Goal: Transaction & Acquisition: Purchase product/service

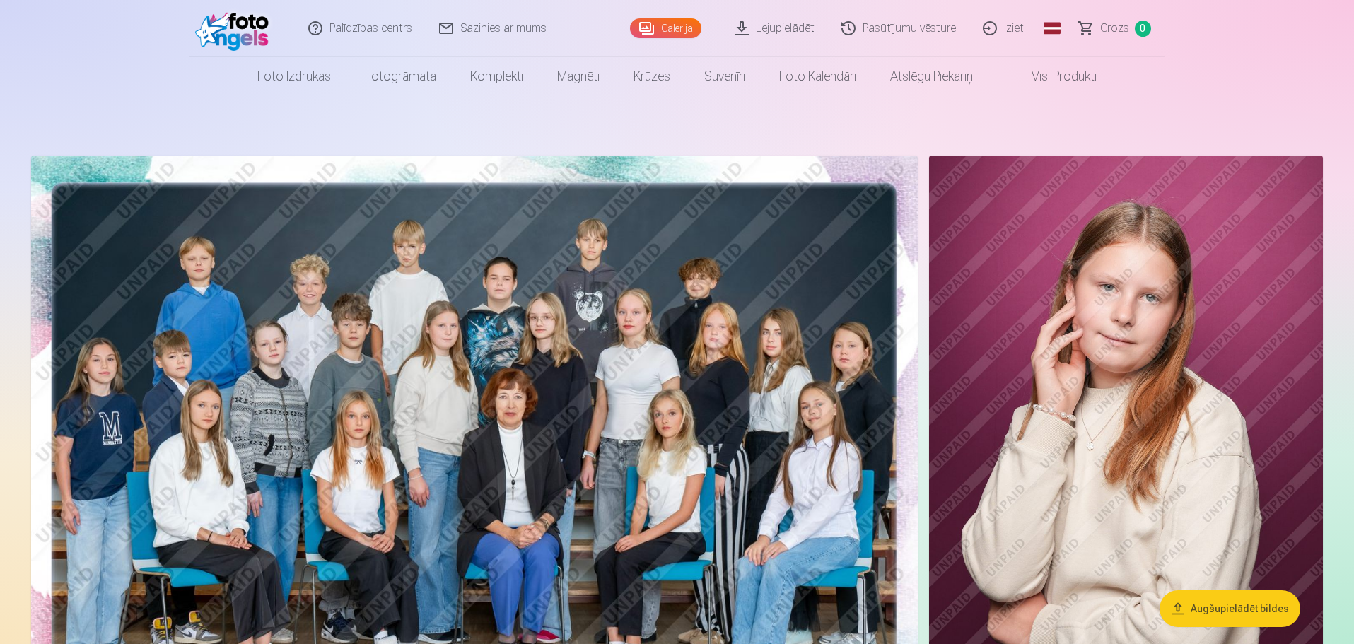
click at [1107, 33] on span "Grozs" at bounding box center [1114, 28] width 29 height 17
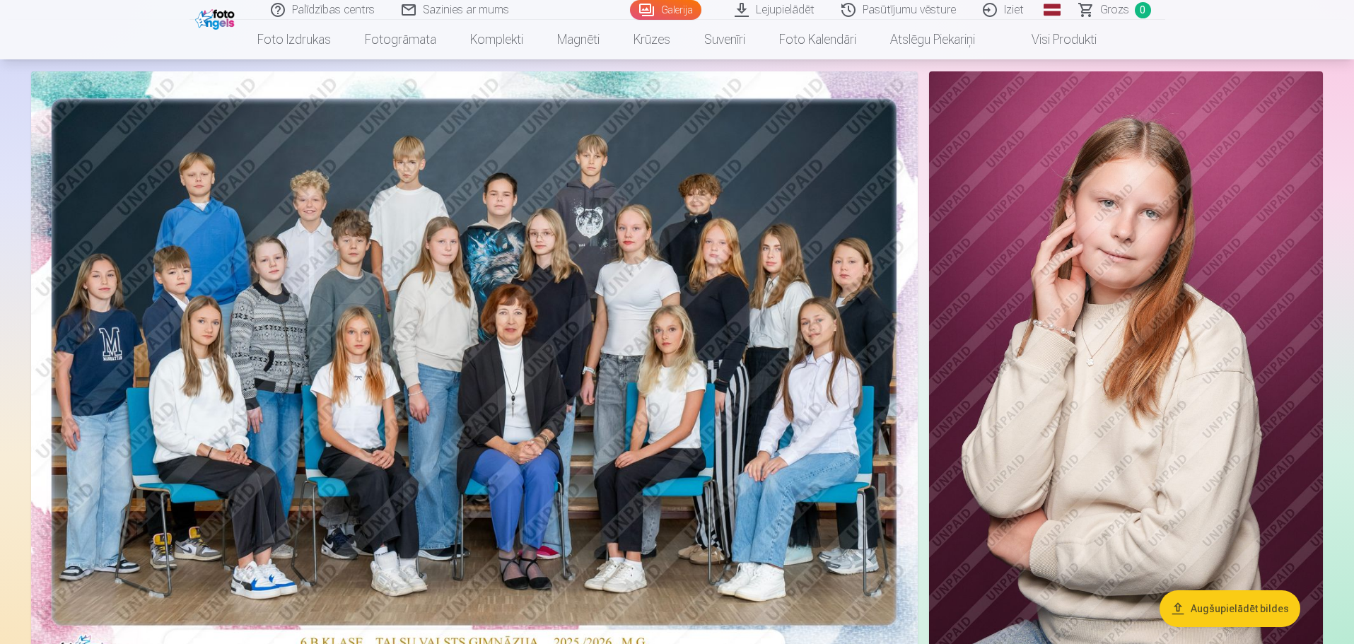
scroll to position [212, 0]
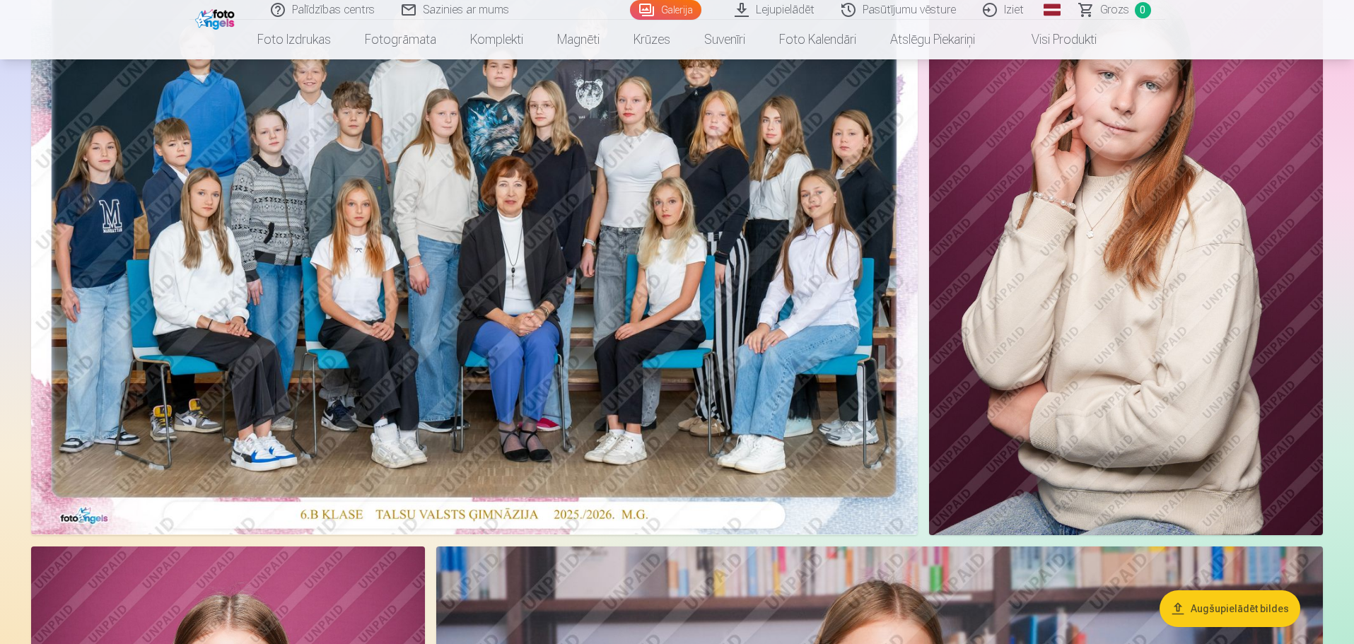
click at [573, 307] on img at bounding box center [474, 238] width 887 height 591
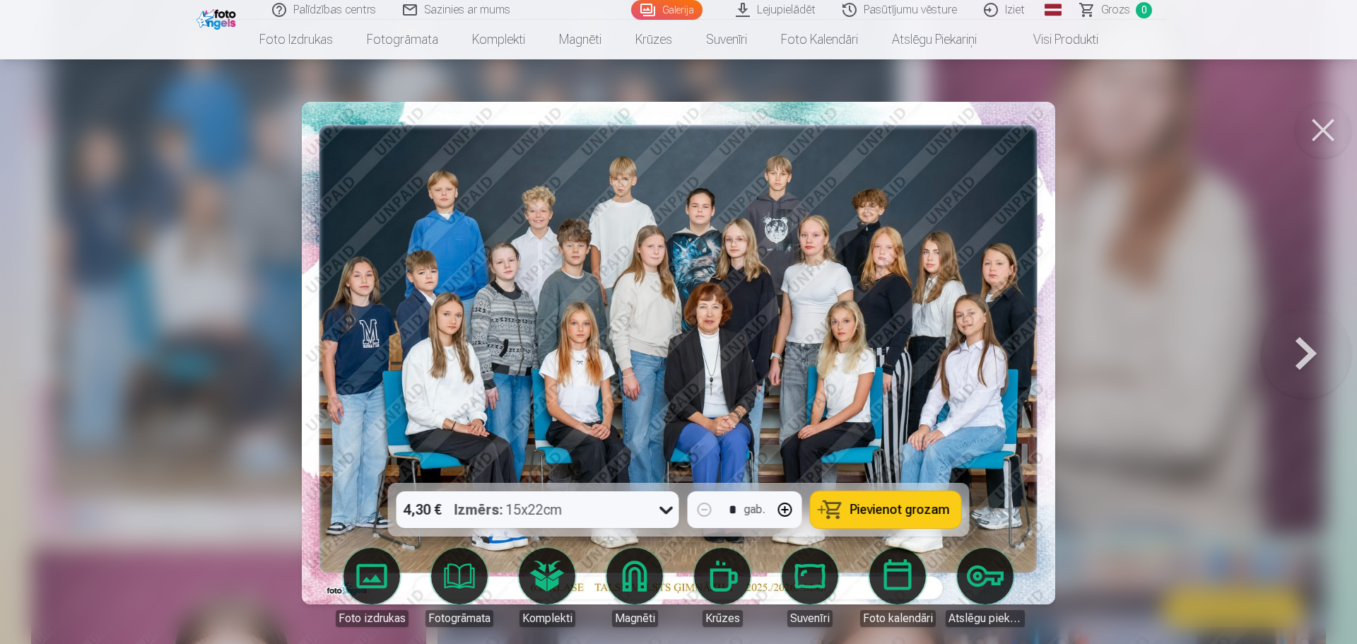
click at [1320, 122] on button at bounding box center [1323, 130] width 57 height 57
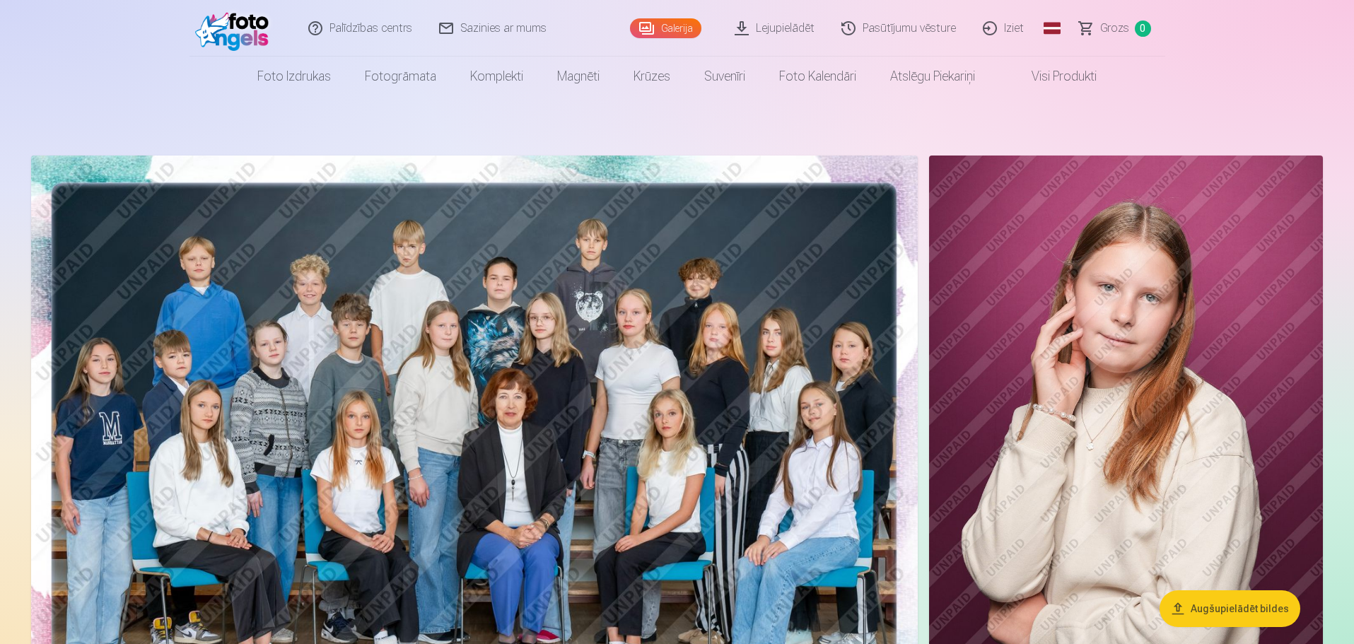
click at [879, 25] on link "Pasūtījumu vēsture" at bounding box center [899, 28] width 141 height 57
click at [788, 34] on link "Lejupielādēt" at bounding box center [775, 28] width 107 height 57
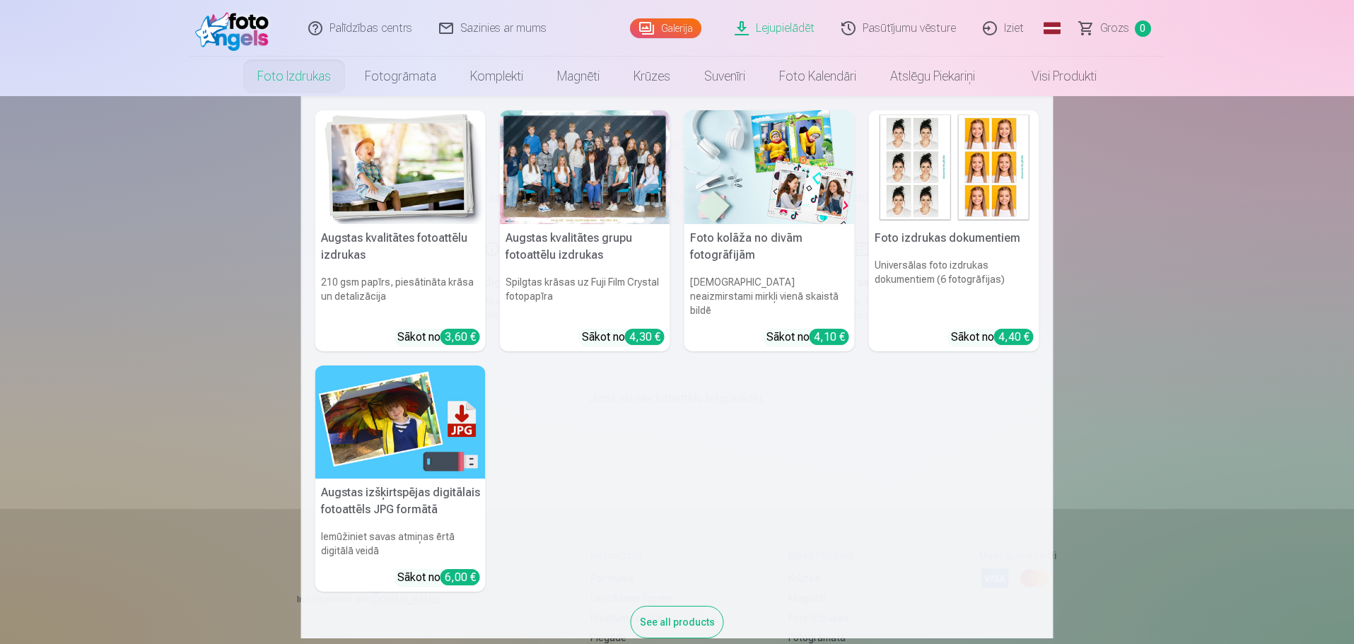
click at [308, 80] on link "Foto izdrukas" at bounding box center [293, 77] width 107 height 40
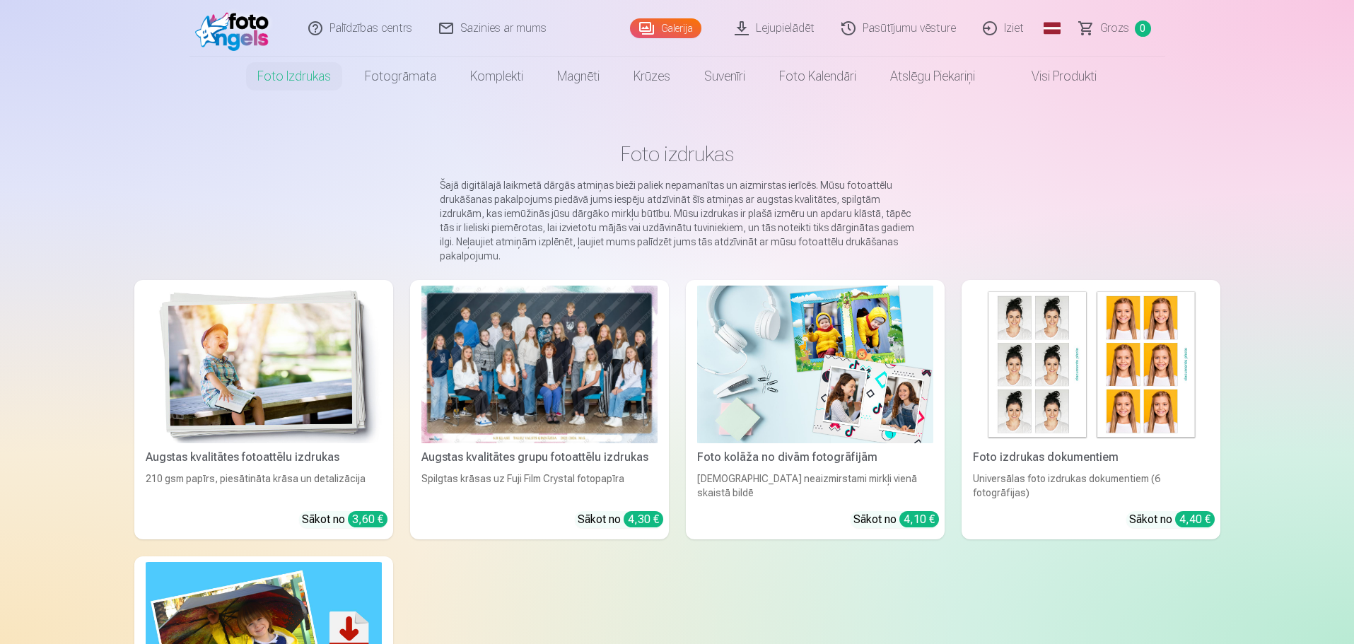
click at [579, 408] on div at bounding box center [539, 365] width 236 height 158
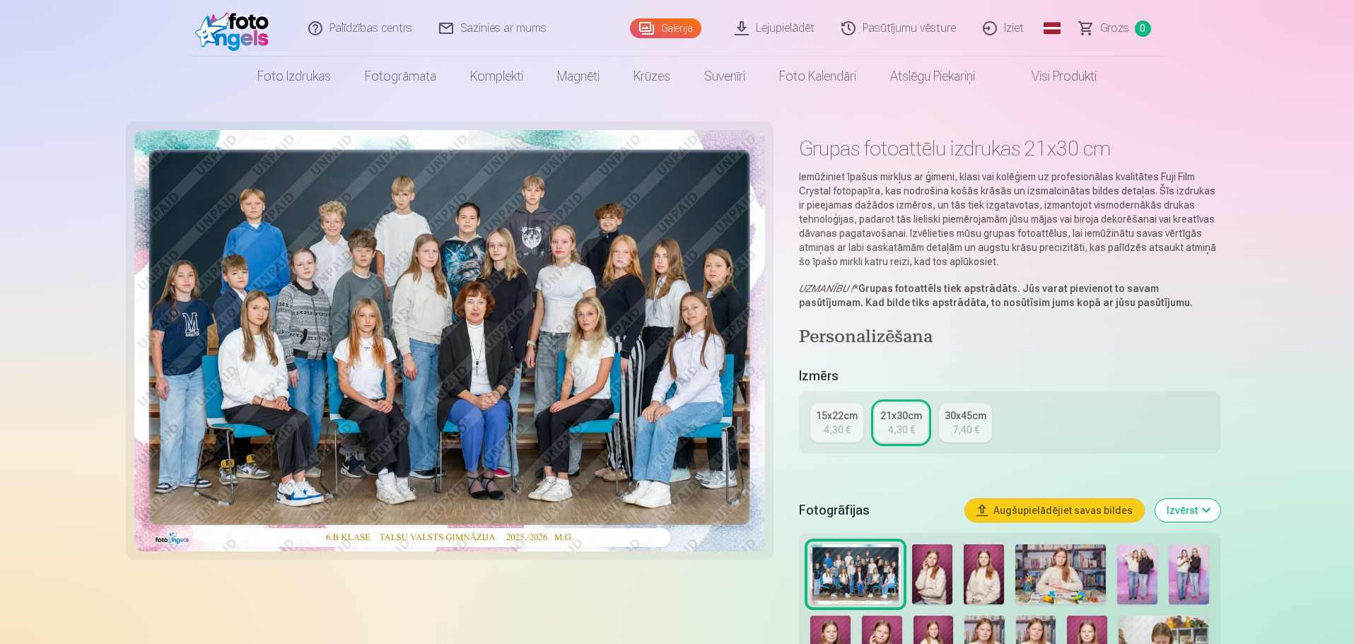
click at [822, 427] on link "15x22cm 4,30 €" at bounding box center [836, 423] width 53 height 40
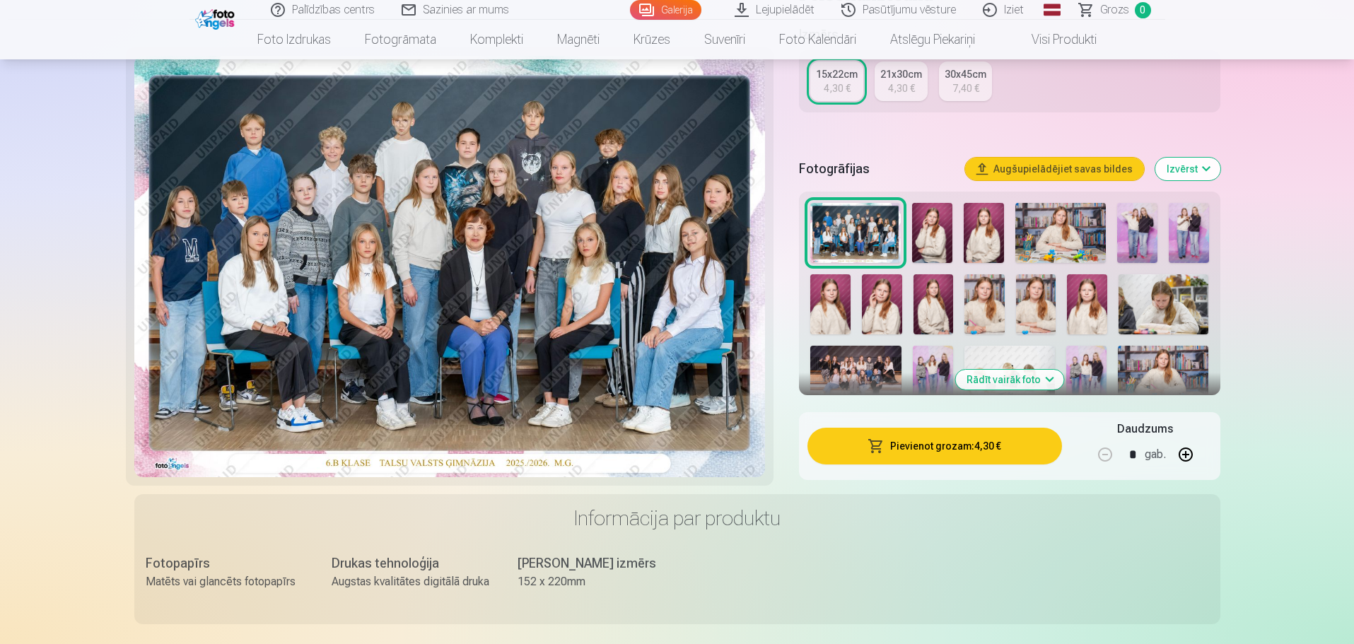
scroll to position [212, 0]
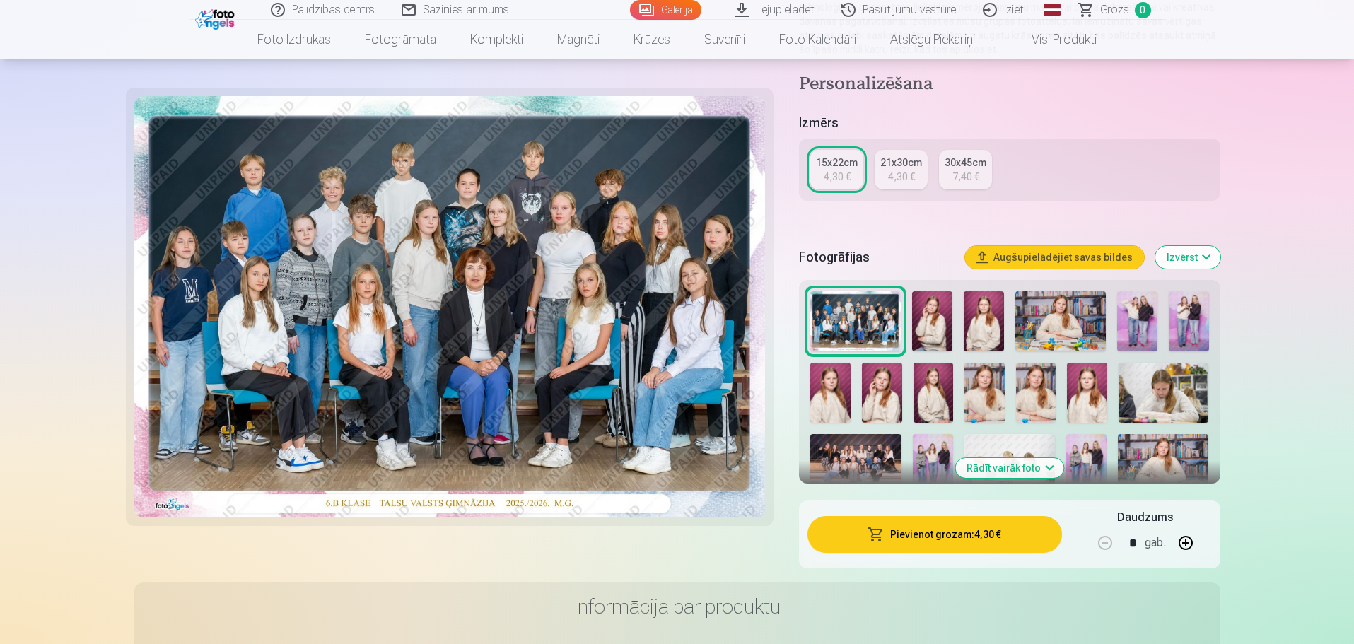
click at [899, 174] on div "4,30 €" at bounding box center [901, 177] width 27 height 14
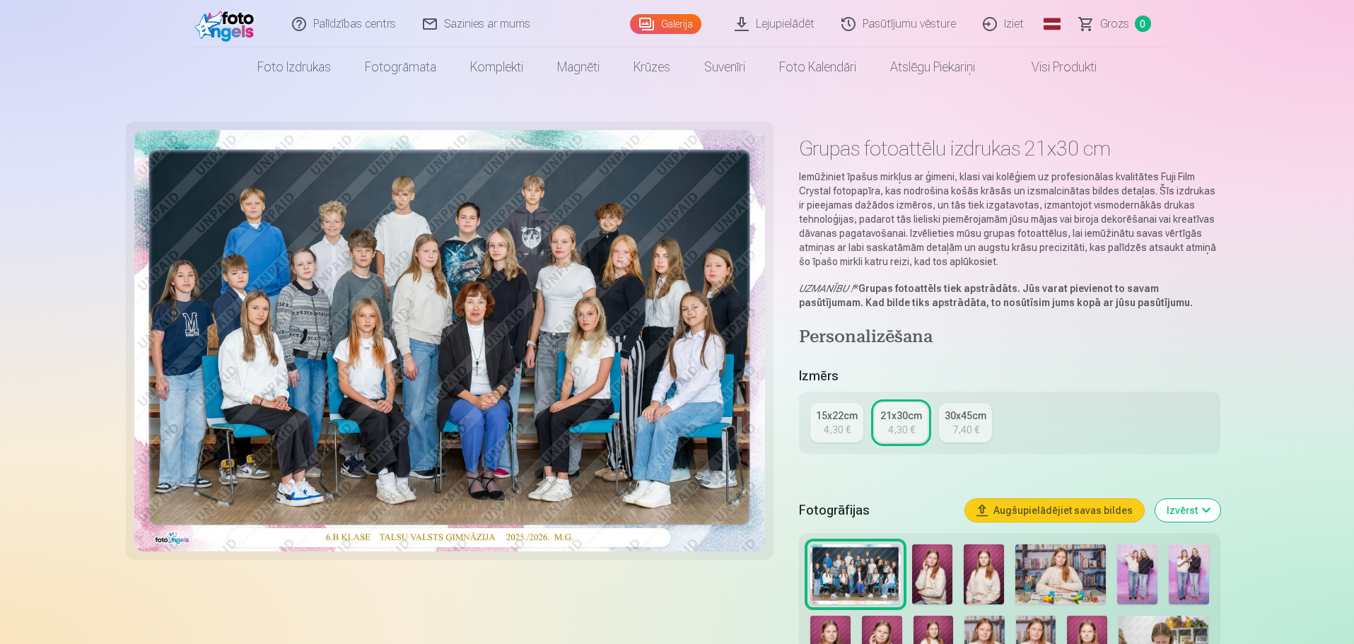
scroll to position [212, 0]
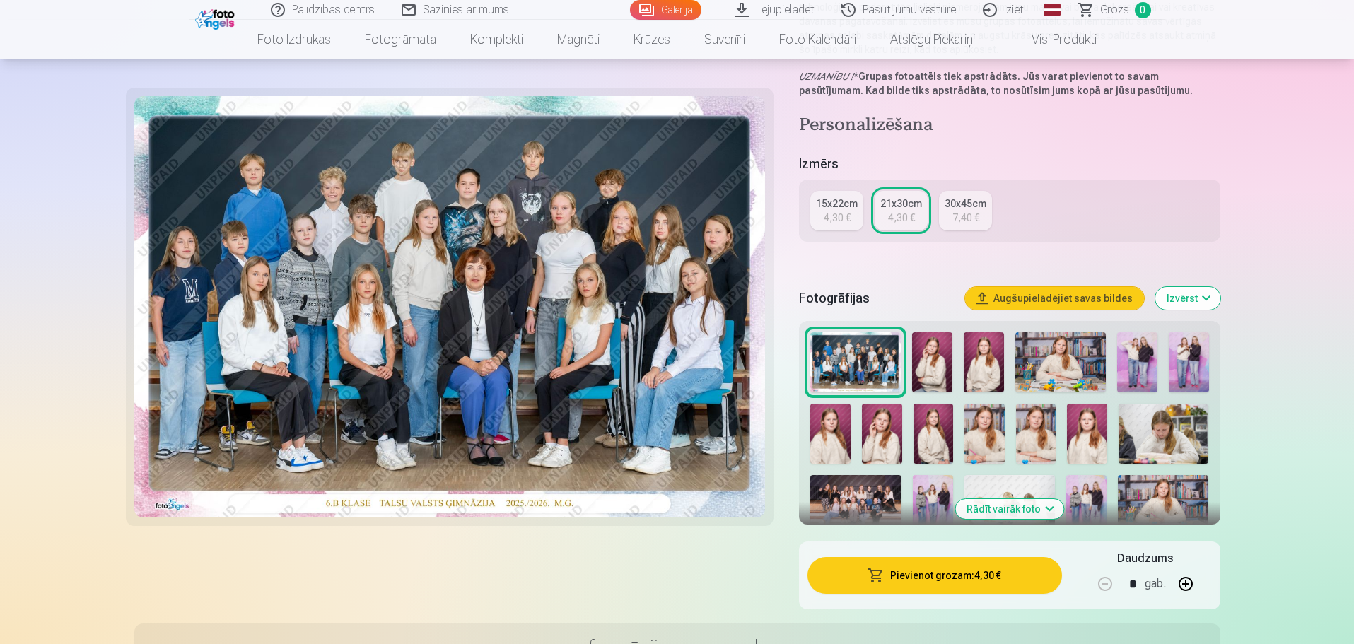
click at [1084, 299] on button "Augšupielādējiet savas bildes" at bounding box center [1054, 298] width 179 height 23
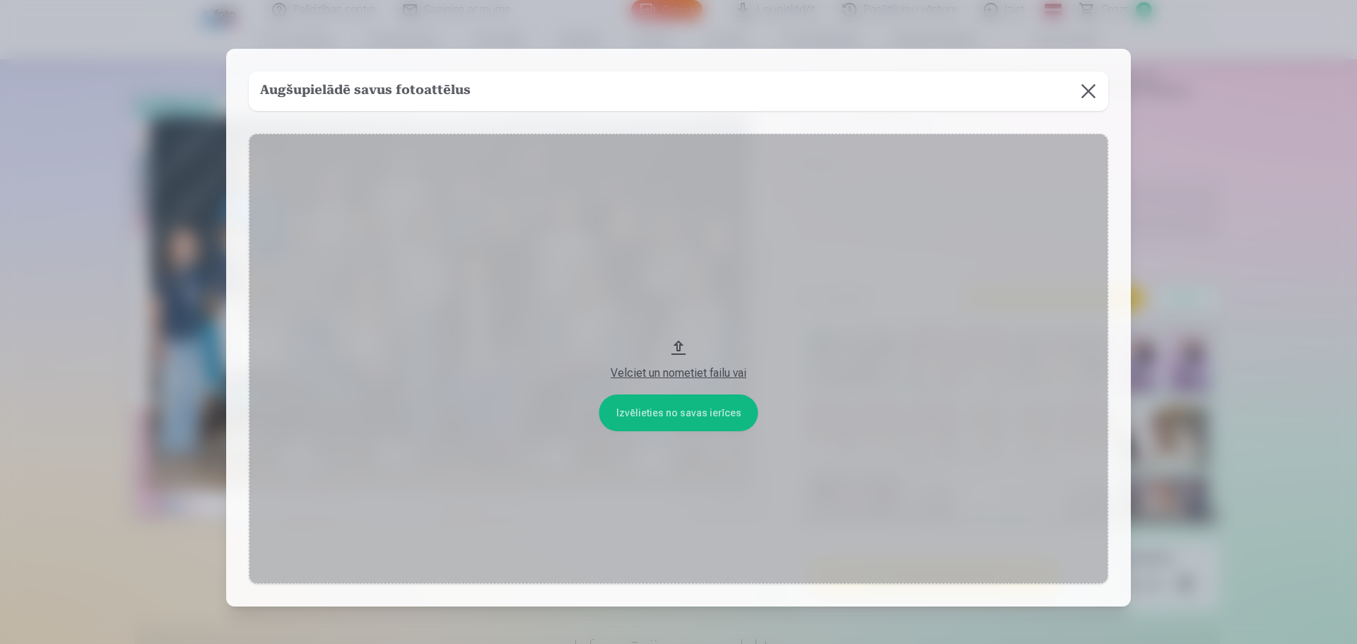
click at [1084, 95] on button at bounding box center [1089, 91] width 40 height 40
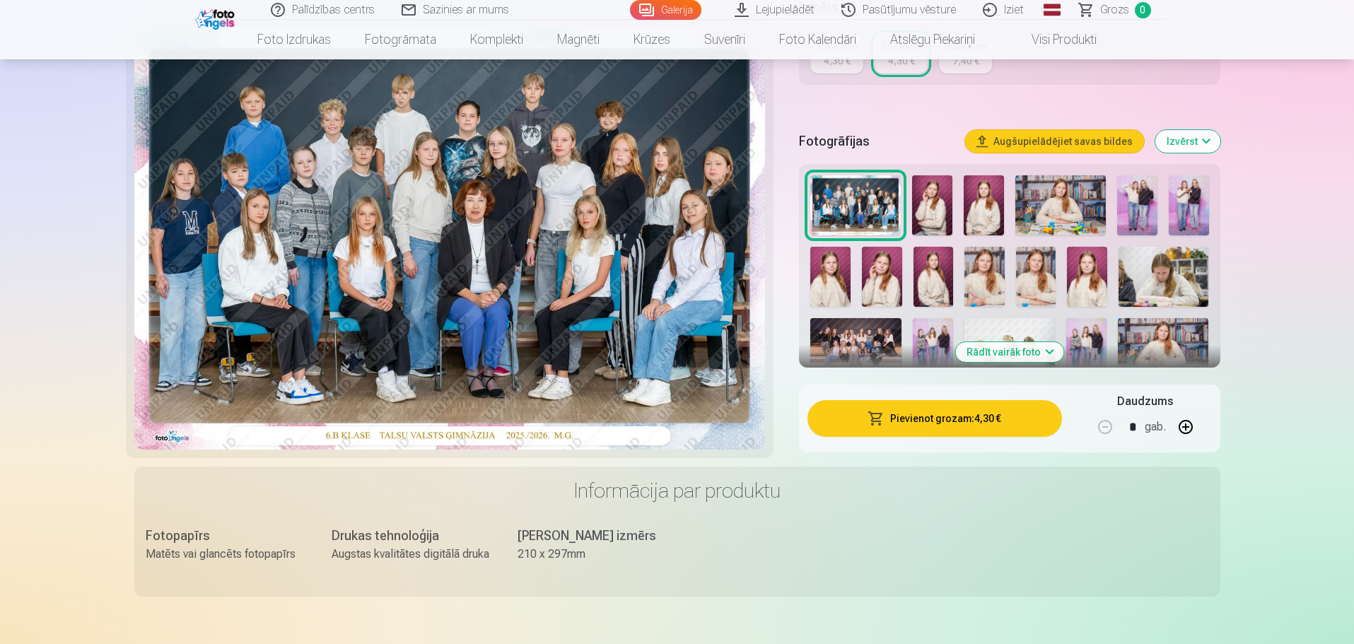
scroll to position [283, 0]
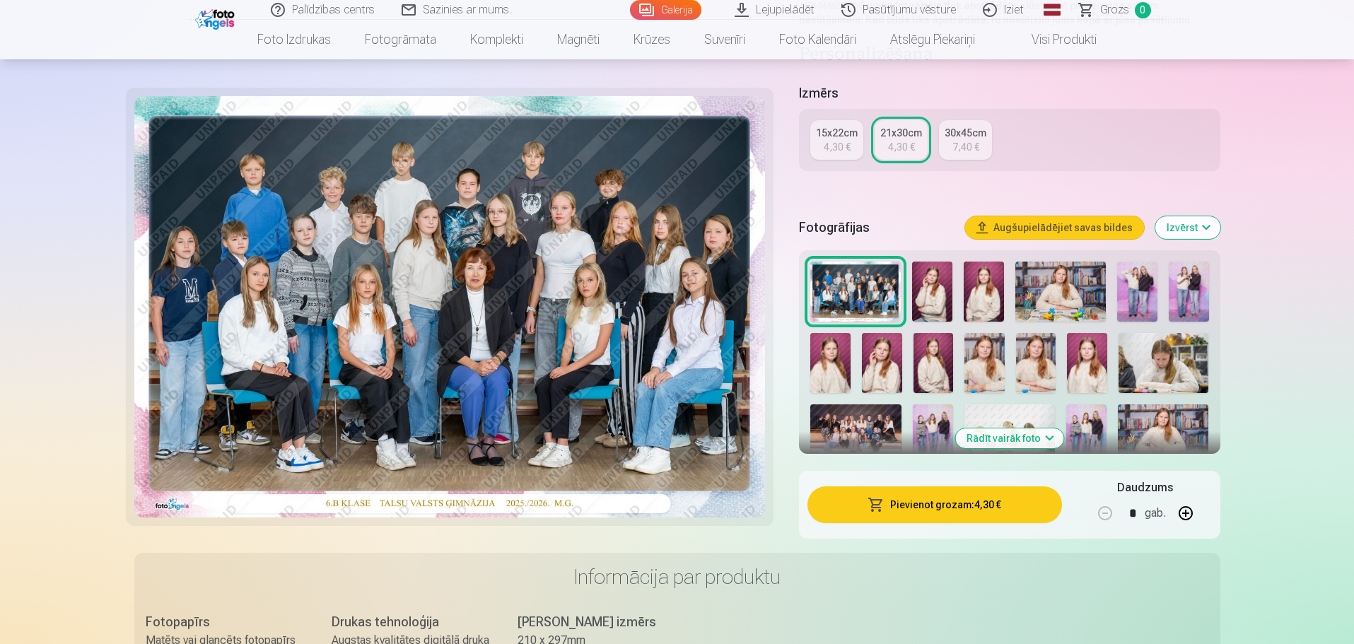
click at [933, 506] on button "Pievienot grozam : 4,30 €" at bounding box center [934, 504] width 254 height 37
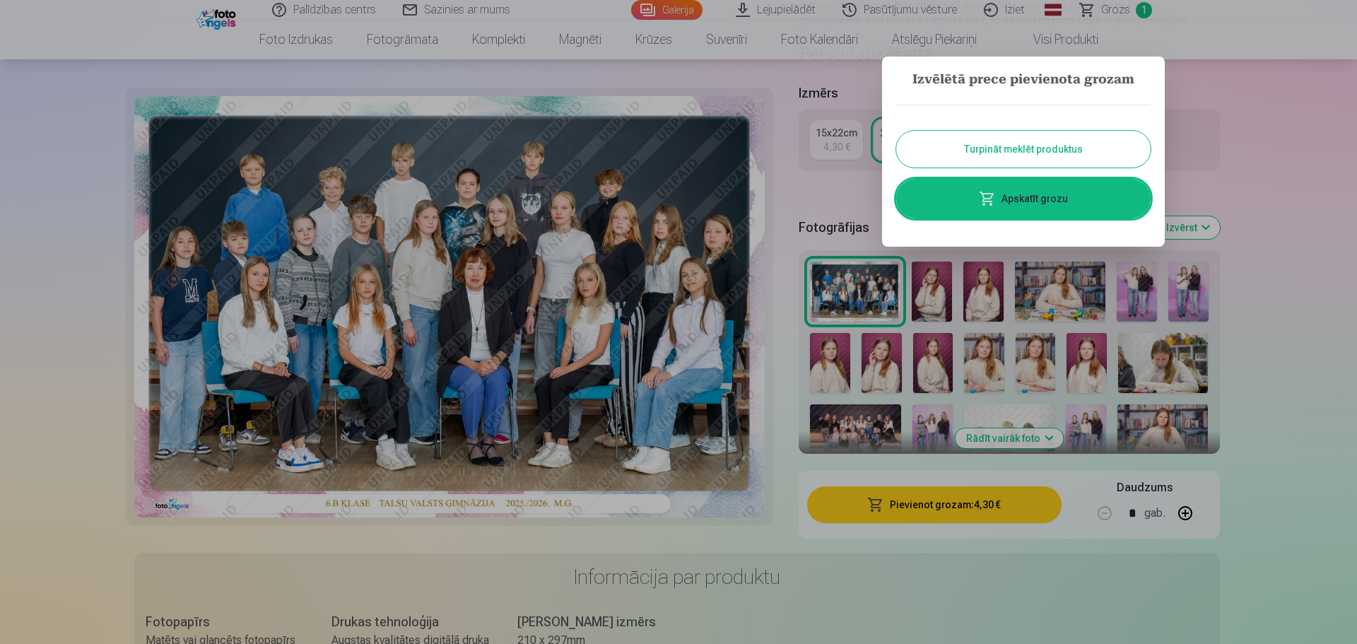
click at [1074, 203] on link "Apskatīt grozu" at bounding box center [1023, 199] width 255 height 40
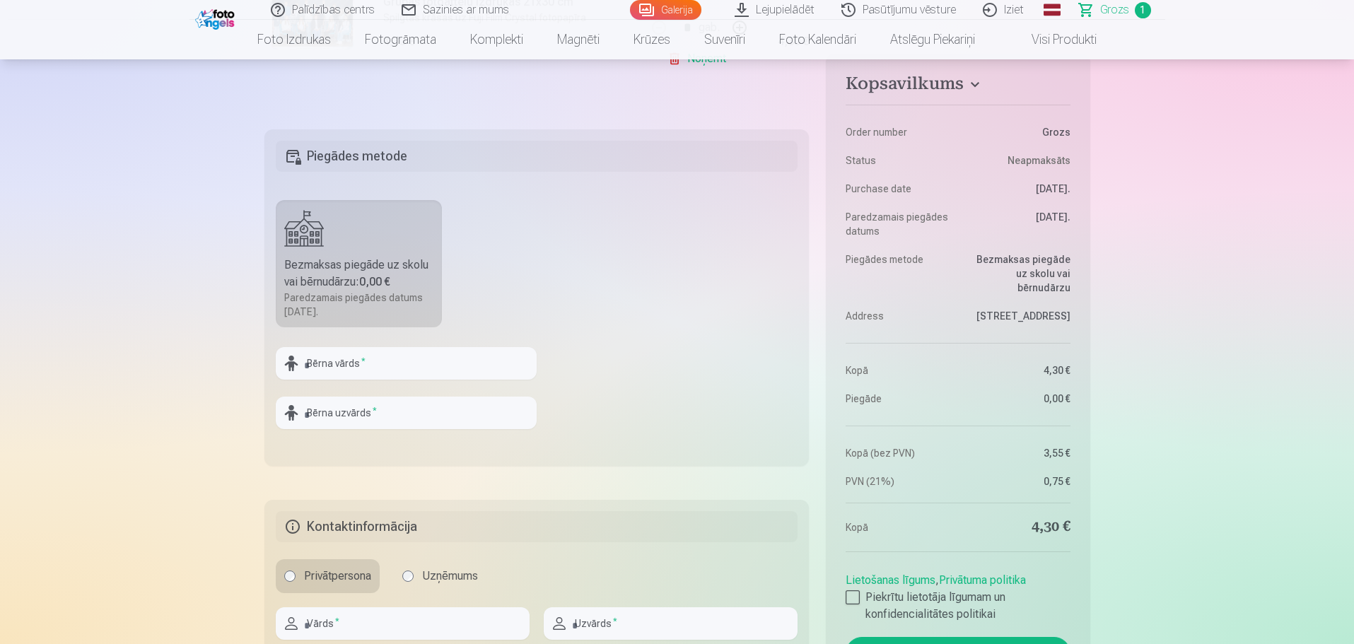
scroll to position [424, 0]
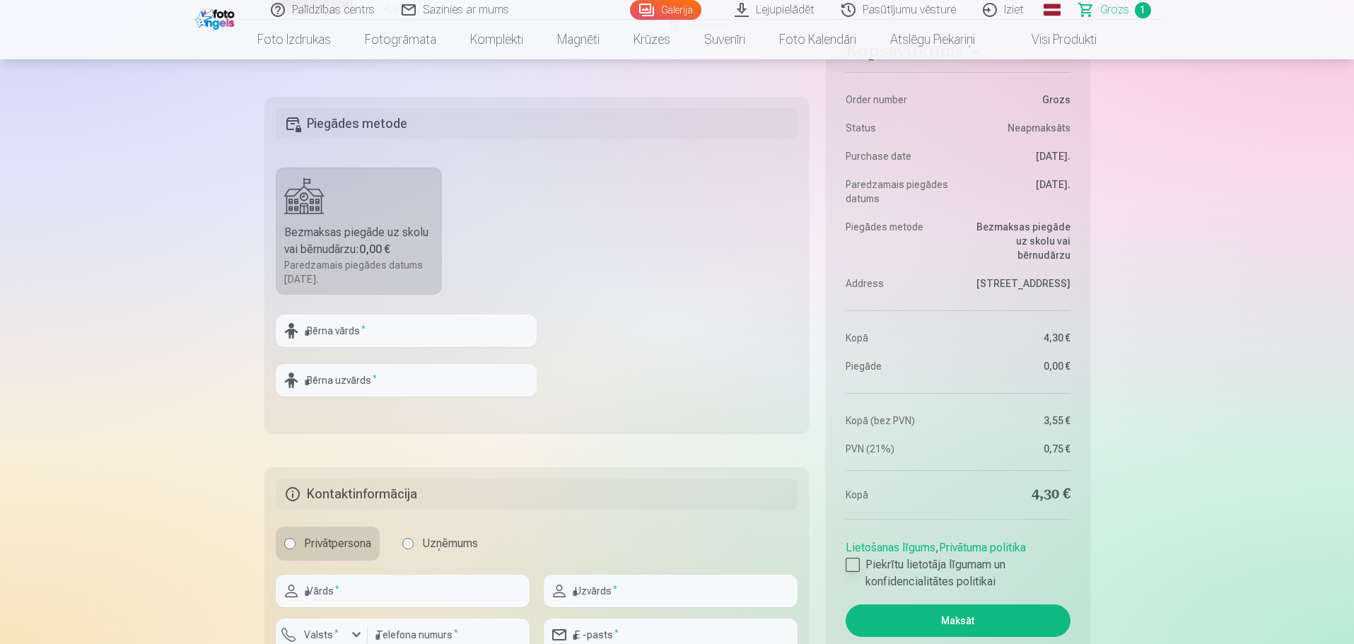
click at [851, 563] on div at bounding box center [853, 565] width 14 height 14
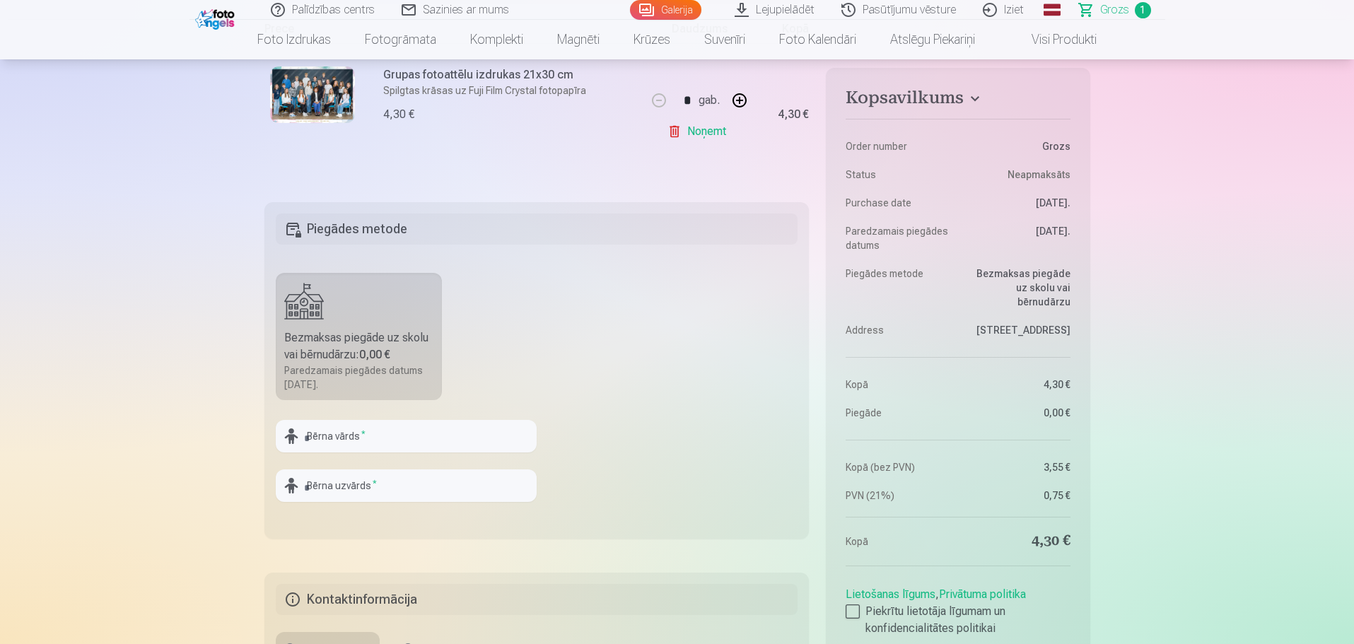
scroll to position [353, 0]
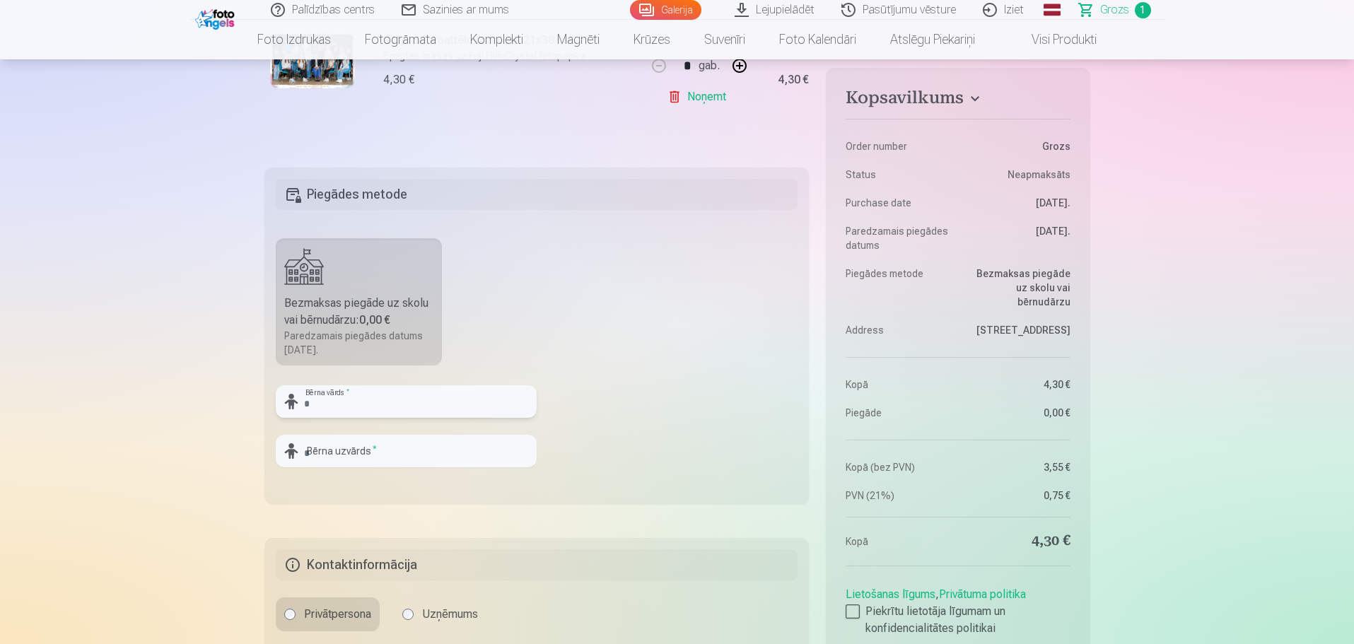
click at [341, 403] on input "text" at bounding box center [406, 401] width 261 height 33
type input "******"
click at [353, 456] on input "text" at bounding box center [406, 451] width 261 height 33
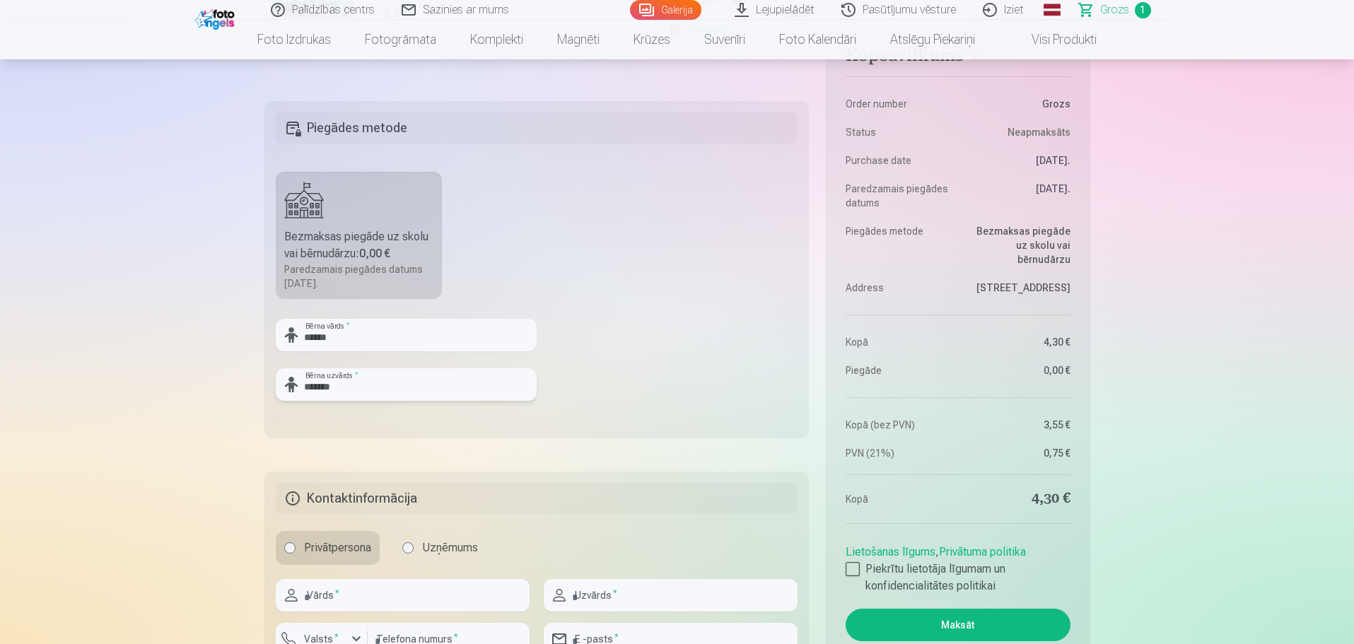
scroll to position [566, 0]
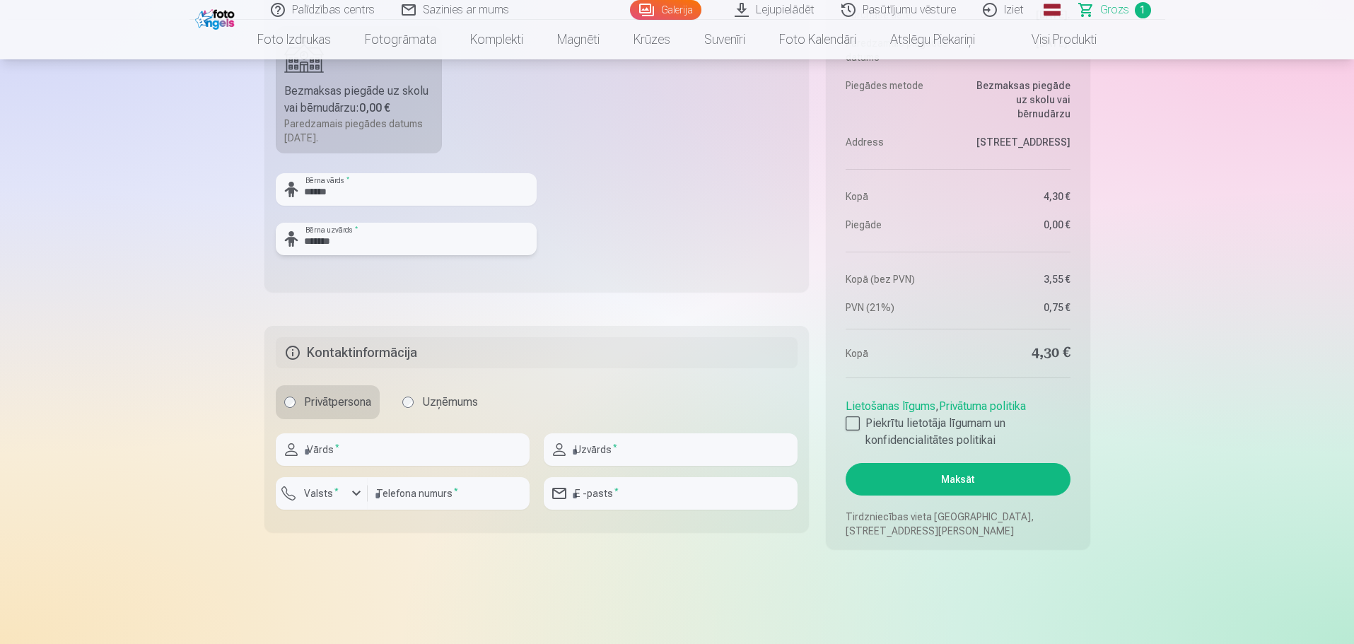
type input "*******"
click at [380, 452] on input "text" at bounding box center [403, 449] width 254 height 33
type input "******"
click at [392, 496] on input "number" at bounding box center [449, 493] width 162 height 33
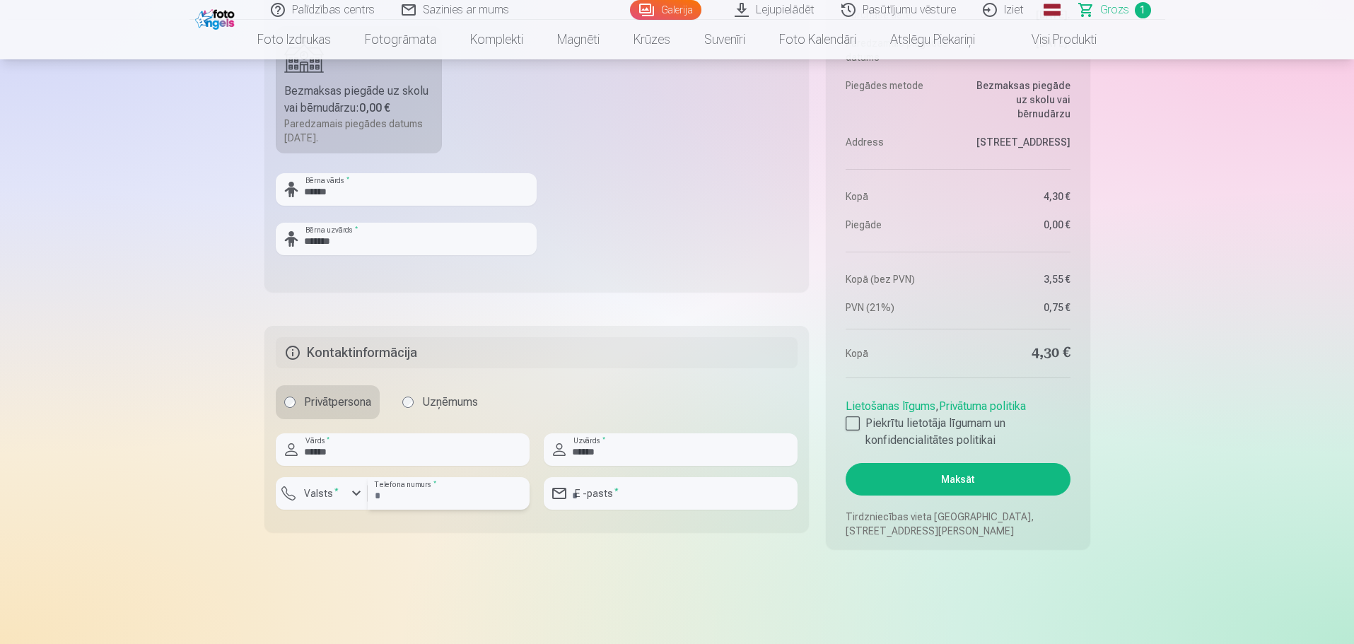
type input "********"
click at [621, 497] on input "email" at bounding box center [671, 493] width 254 height 33
type input "**********"
click at [355, 493] on div "button" at bounding box center [356, 493] width 17 height 17
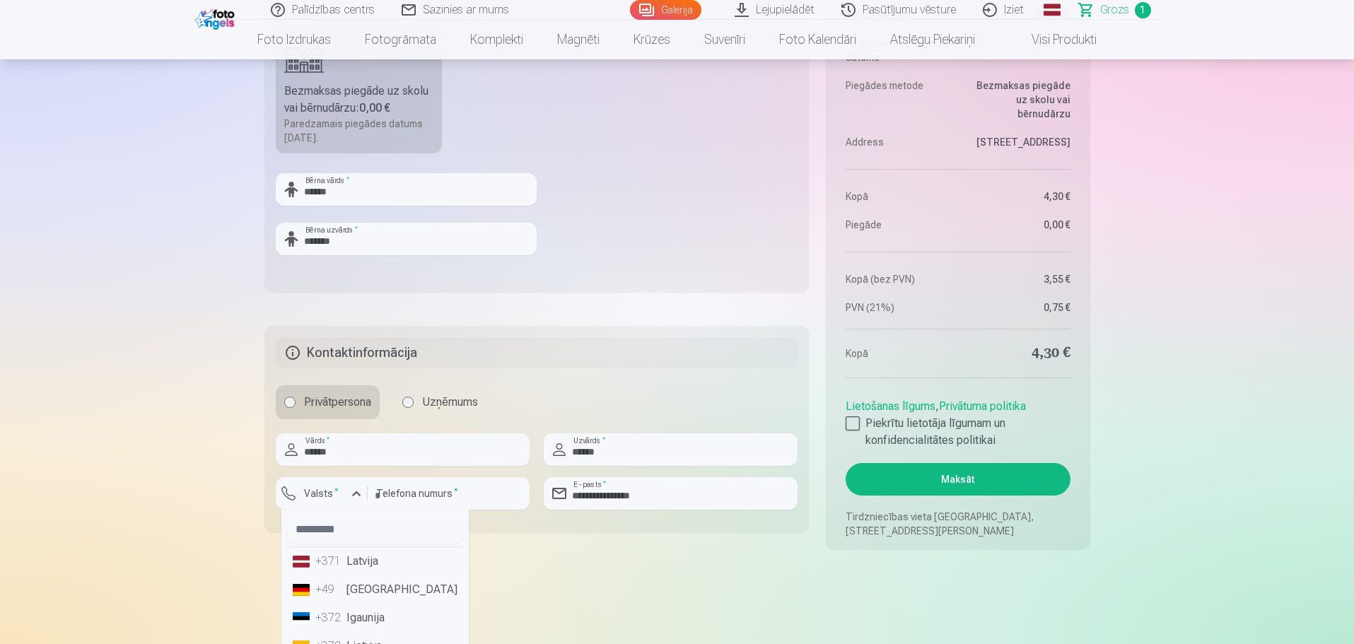
drag, startPoint x: 367, startPoint y: 563, endPoint x: 403, endPoint y: 553, distance: 37.4
click at [367, 562] on li "+371 Latvija" at bounding box center [375, 561] width 176 height 28
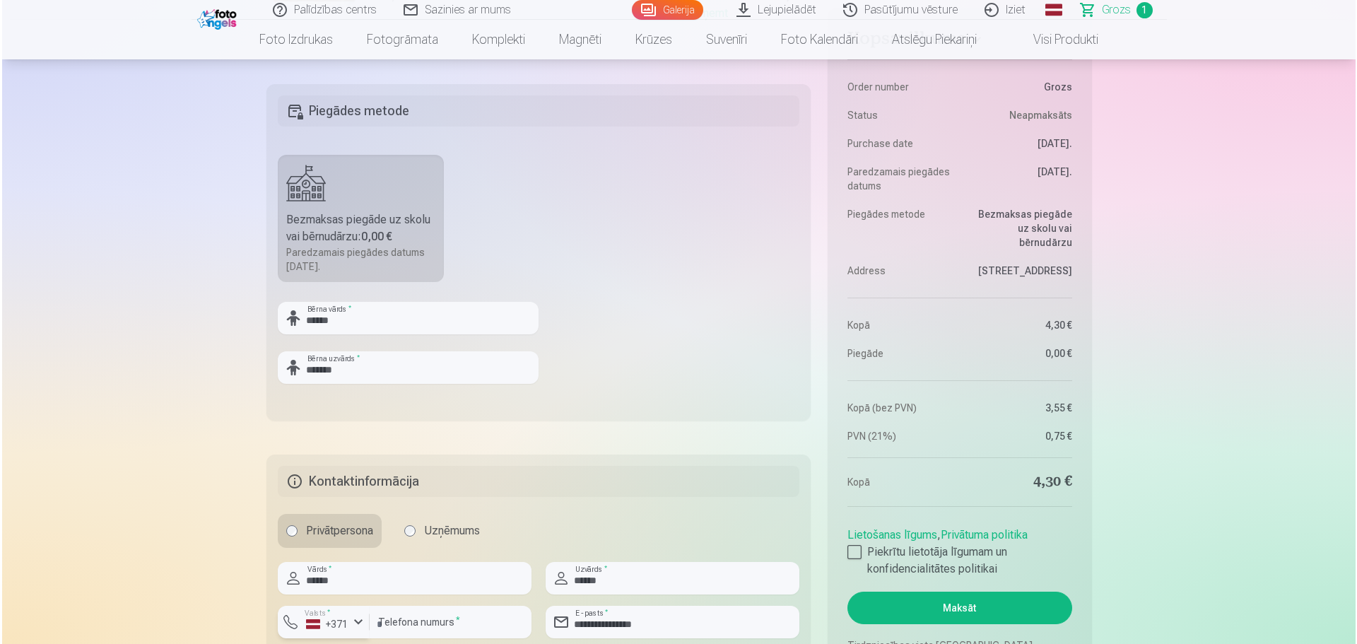
scroll to position [636, 0]
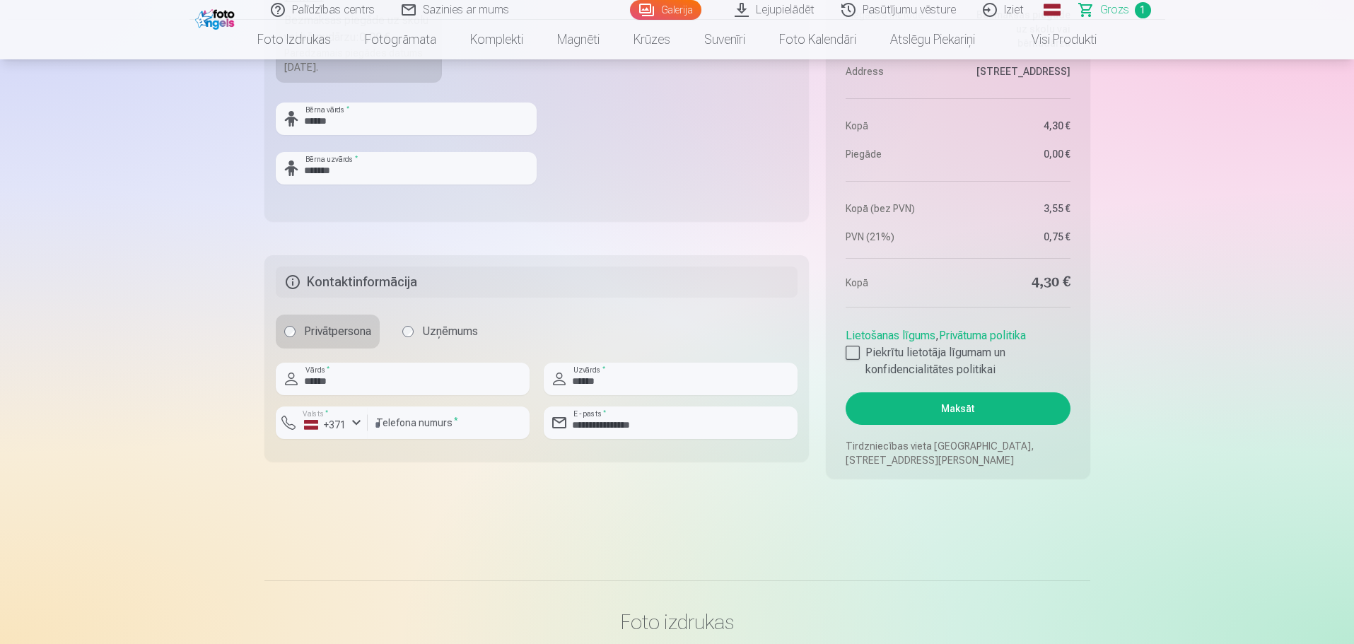
click at [959, 410] on button "Maksāt" at bounding box center [958, 408] width 224 height 33
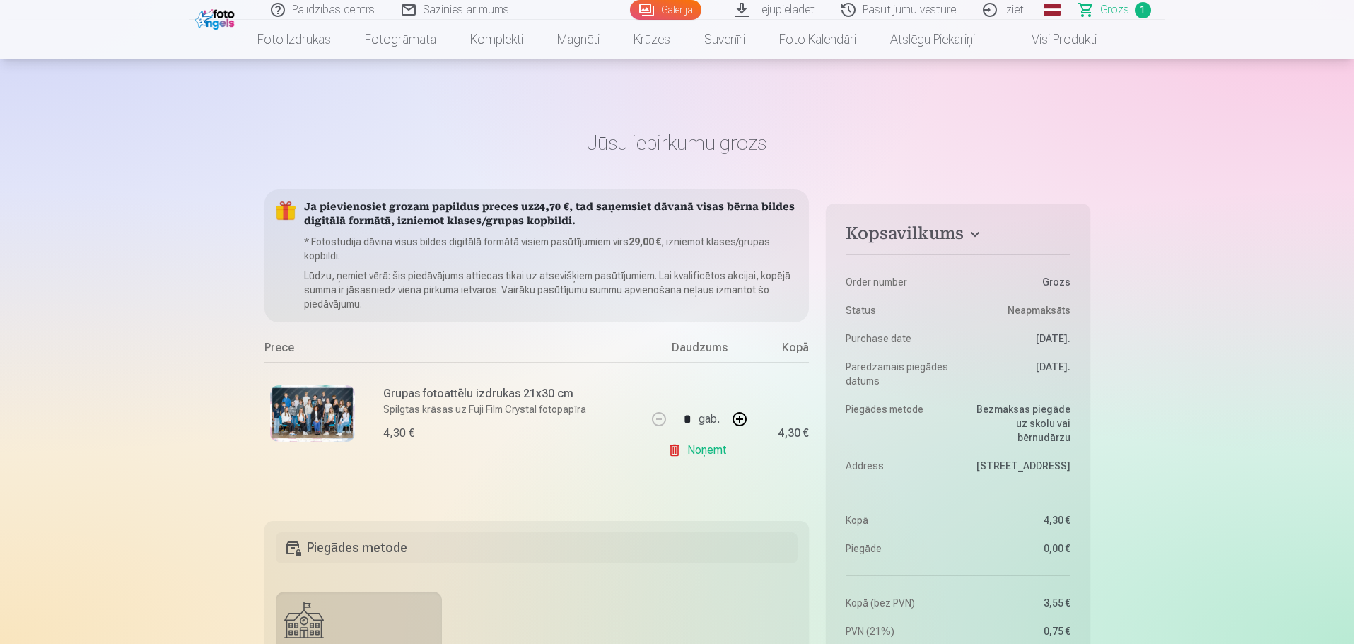
scroll to position [636, 0]
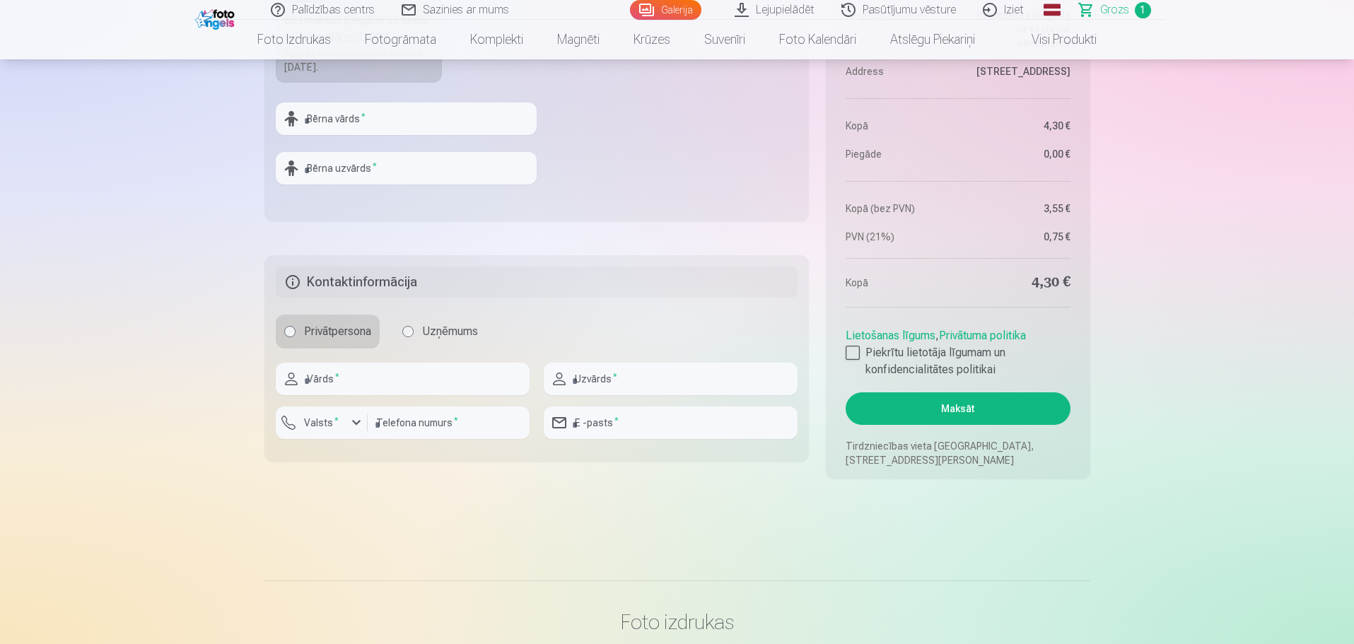
click at [952, 402] on button "Maksāt" at bounding box center [958, 408] width 224 height 33
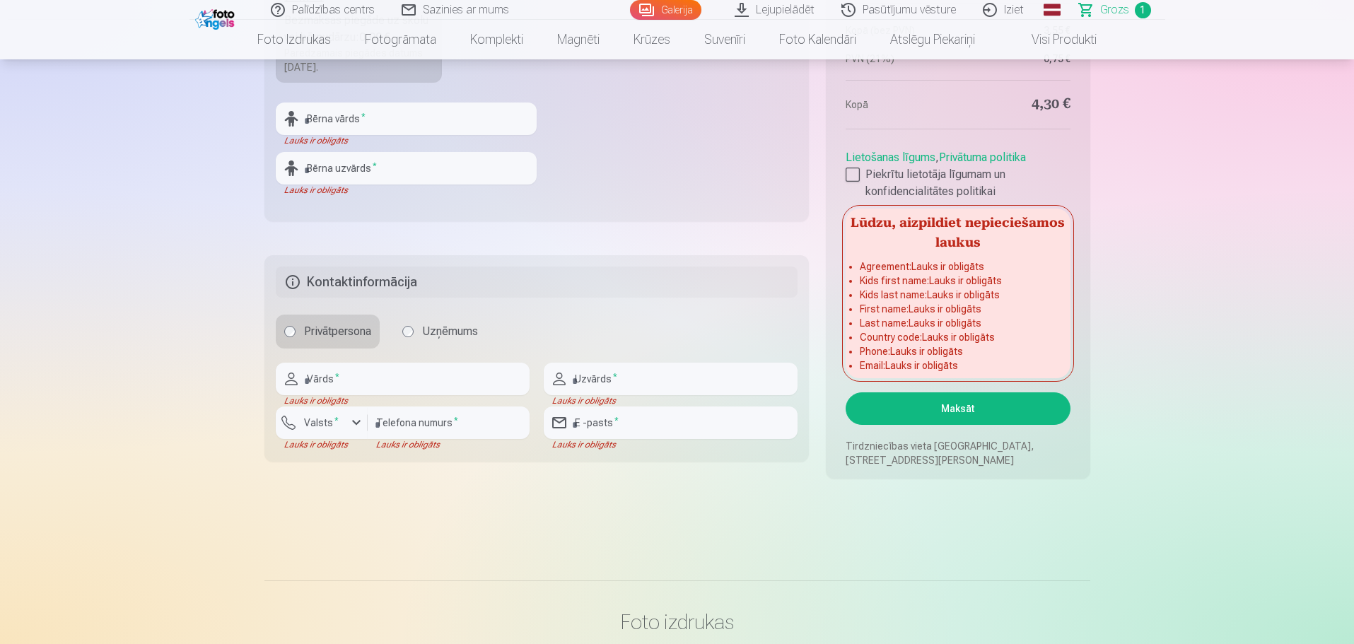
click at [681, 166] on fieldset "Piegādes metode Bezmaksas piegāde uz skolu vai bērnudārzu : 0,00 € Paredzamais …" at bounding box center [536, 53] width 545 height 337
click at [1046, 520] on main "Jūsu iepirkumu grozs Kopsavilkums Order number Grozs Status Neapmaksāts Purchas…" at bounding box center [677, 3] width 826 height 1087
click at [854, 175] on div at bounding box center [853, 175] width 14 height 14
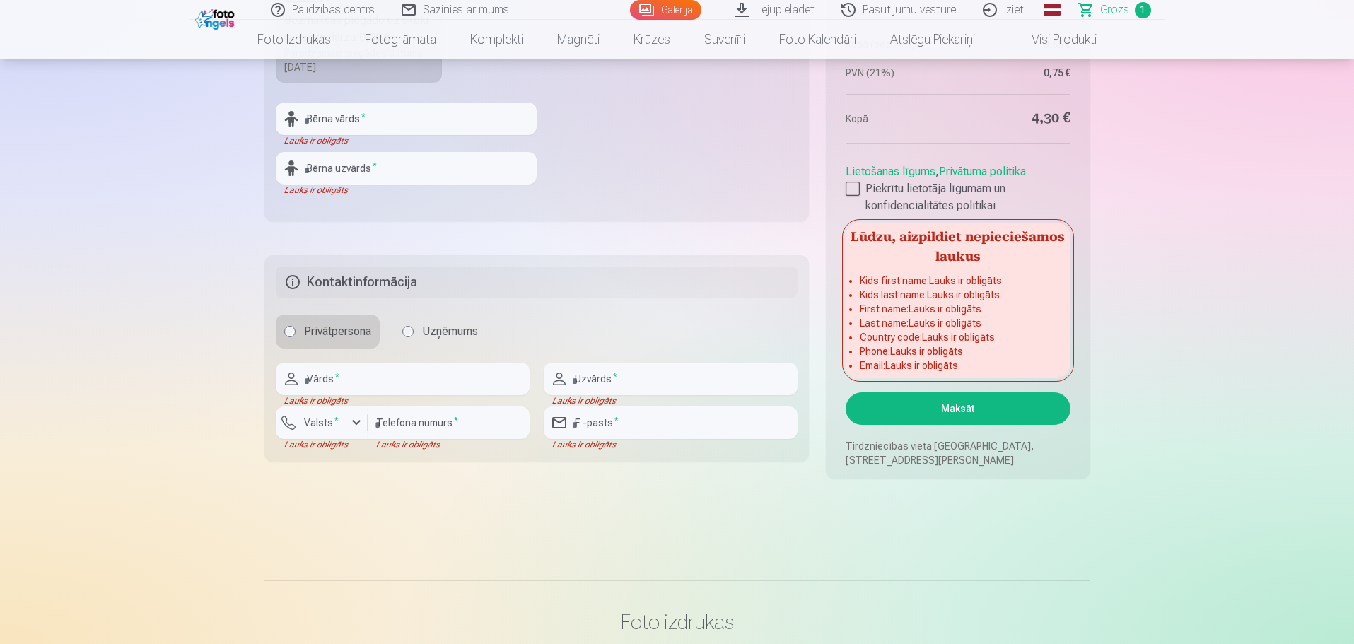
click at [964, 411] on button "Maksāt" at bounding box center [958, 408] width 224 height 33
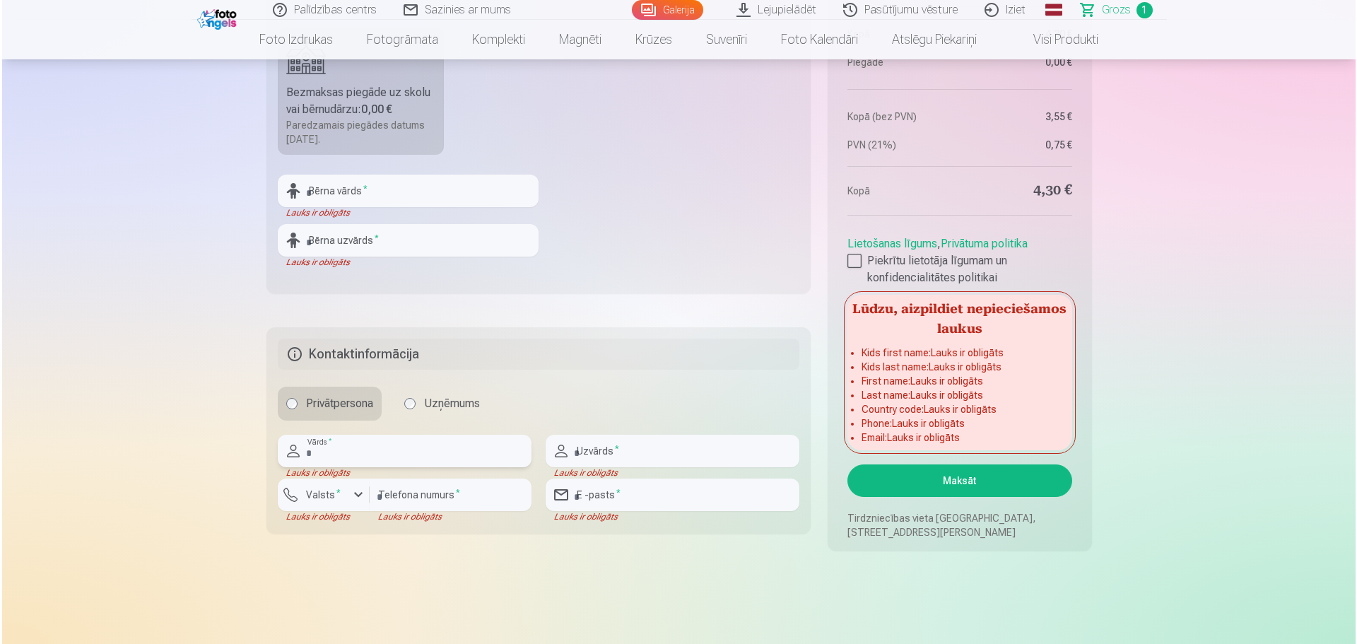
scroll to position [566, 0]
click at [413, 445] on input "text" at bounding box center [403, 449] width 254 height 33
type input "******"
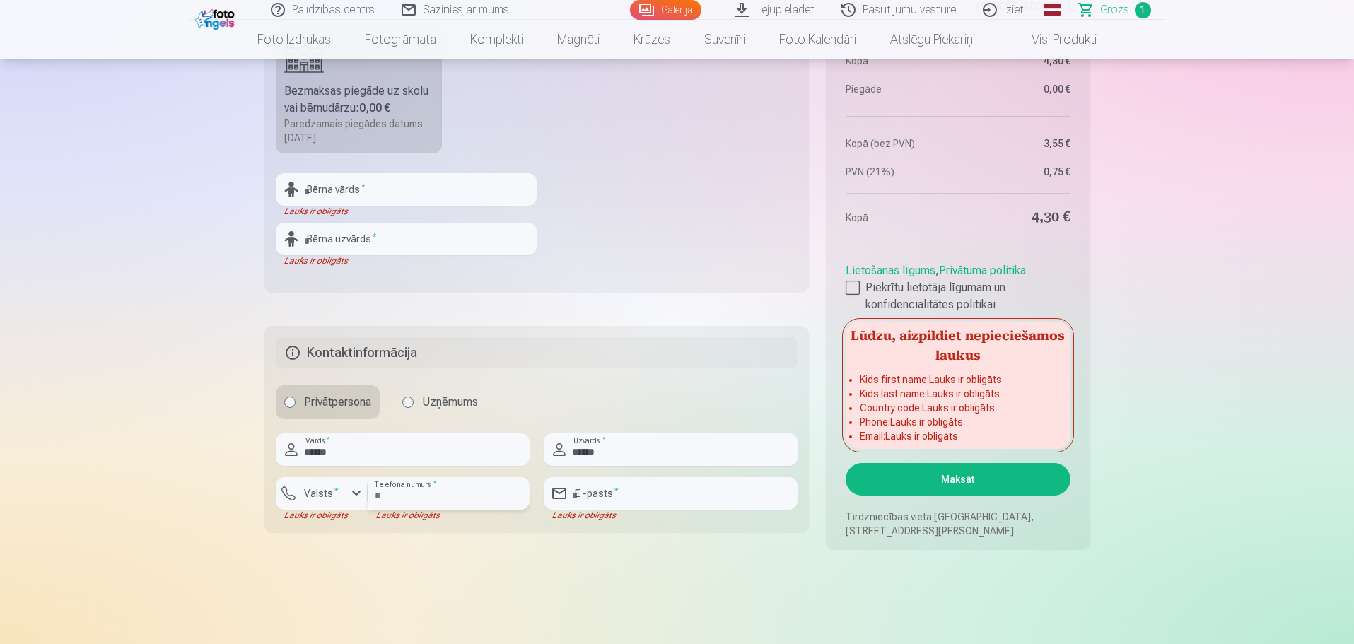
click at [431, 499] on input "number" at bounding box center [449, 493] width 162 height 33
type input "********"
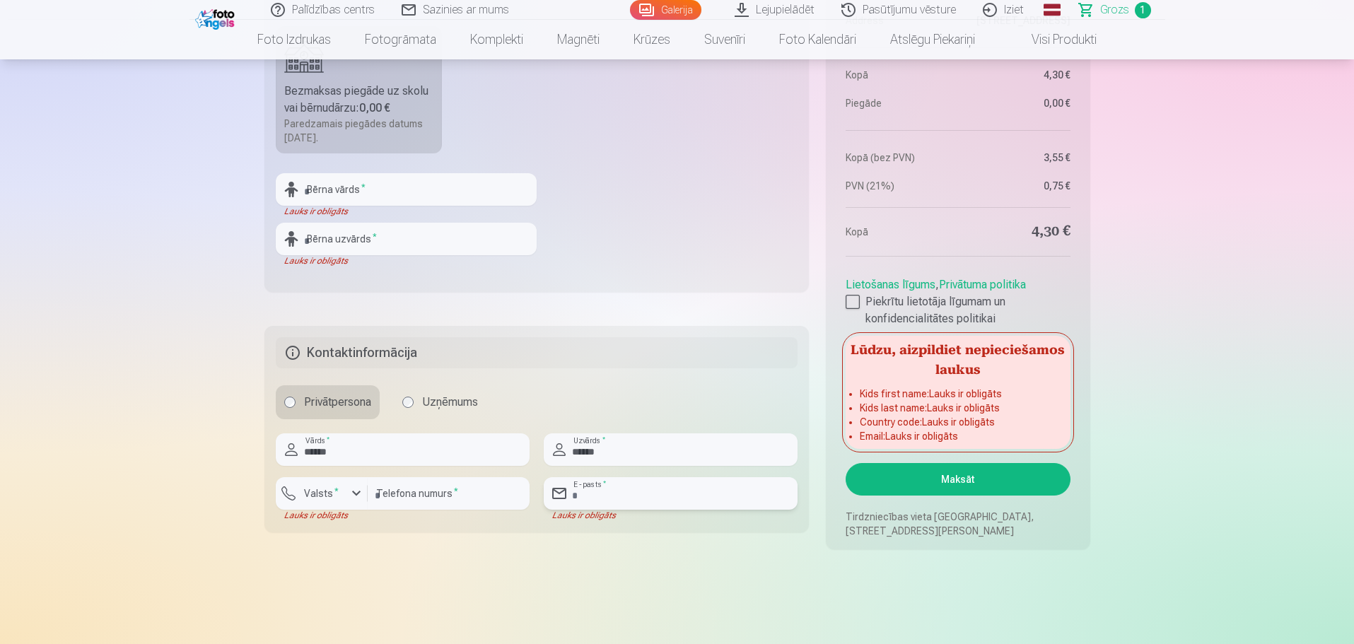
click at [597, 486] on input "email" at bounding box center [671, 493] width 254 height 33
type input "**********"
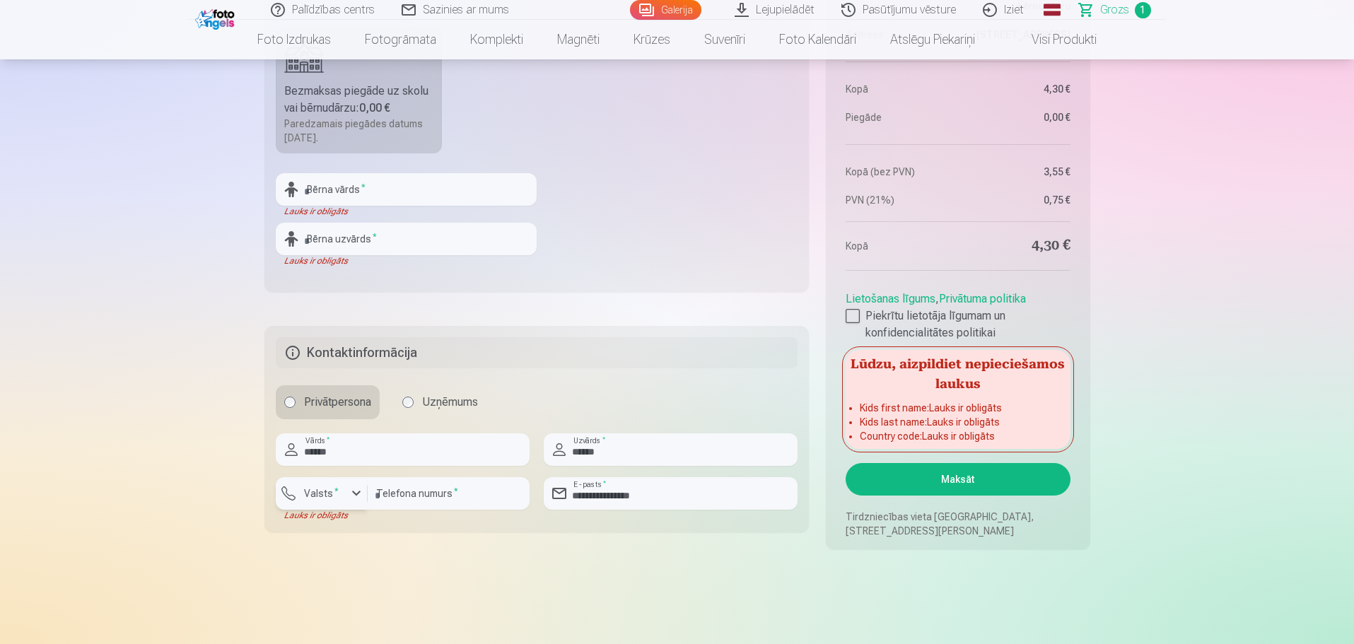
click at [363, 491] on div "button" at bounding box center [356, 493] width 17 height 17
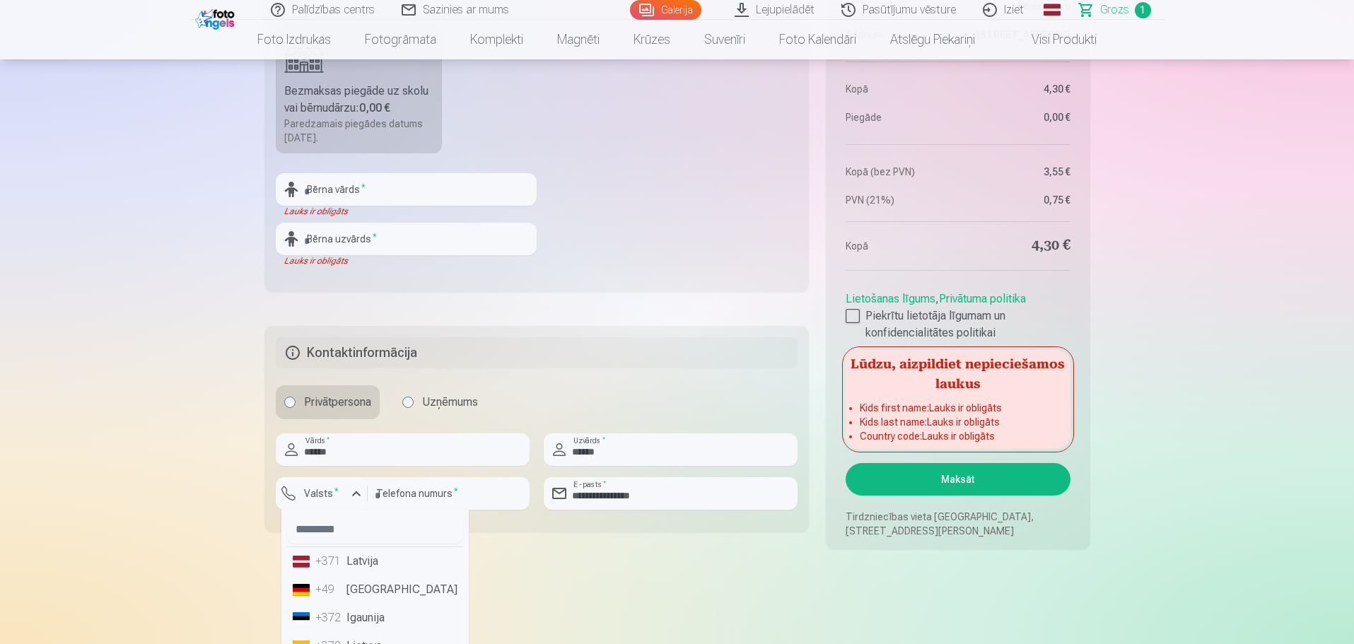
drag, startPoint x: 353, startPoint y: 557, endPoint x: 368, endPoint y: 549, distance: 16.1
click at [360, 553] on li "+371 Latvija" at bounding box center [375, 561] width 176 height 28
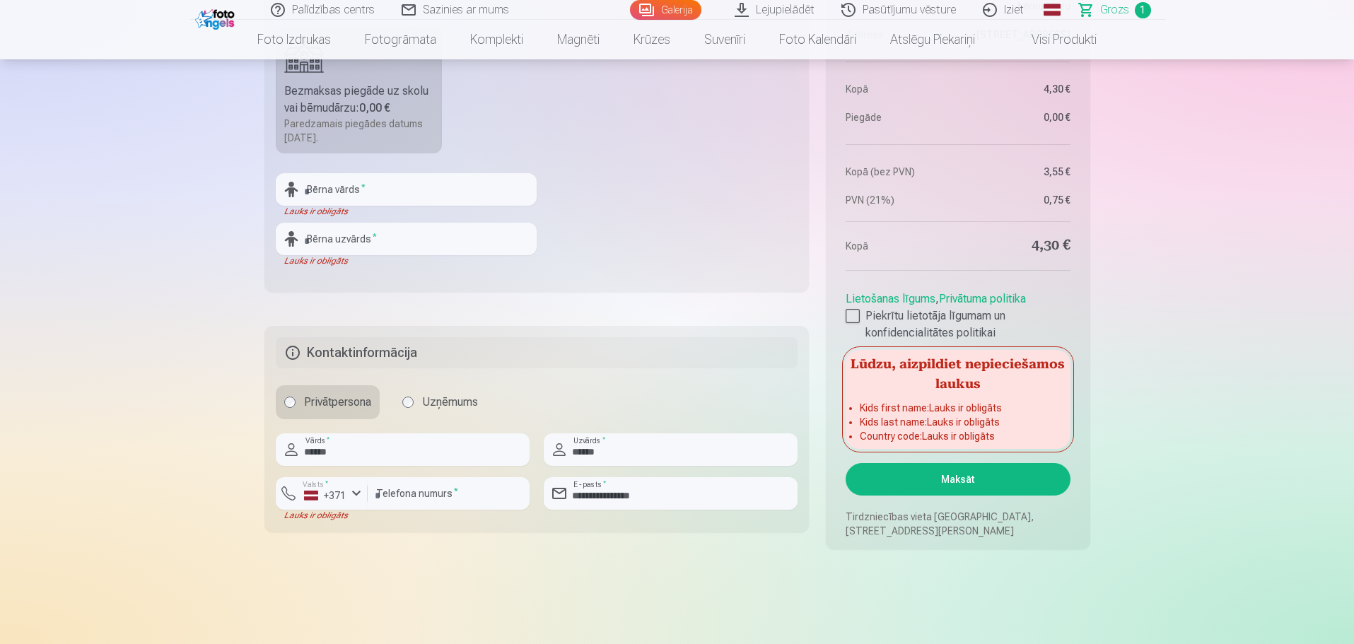
click at [943, 485] on button "Maksāt" at bounding box center [958, 479] width 224 height 33
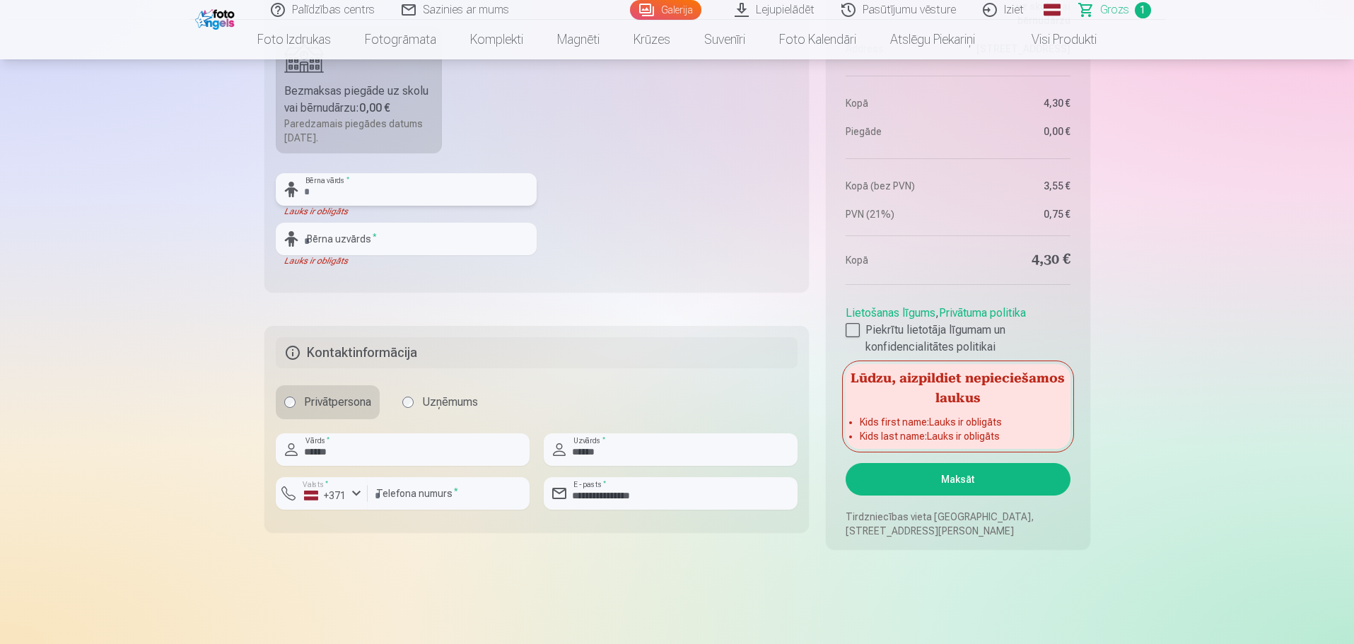
click at [316, 197] on input "text" at bounding box center [406, 189] width 261 height 33
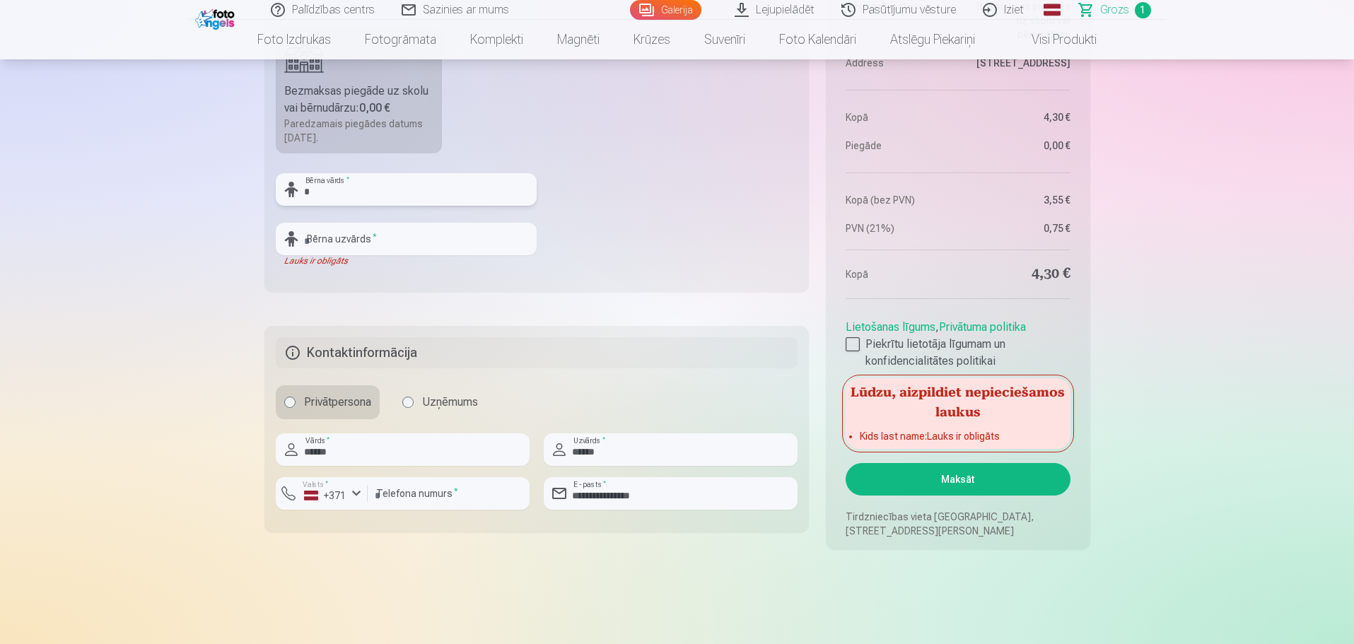
type input "******"
click at [332, 240] on input "text" at bounding box center [406, 239] width 261 height 33
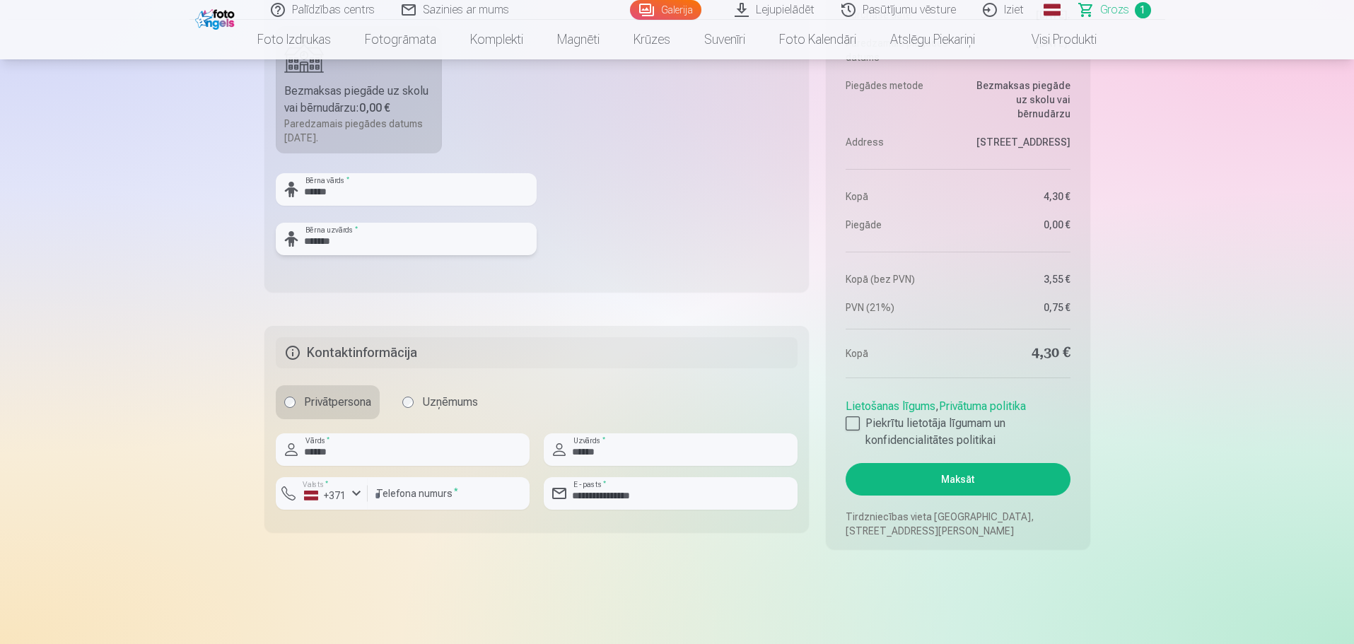
type input "*******"
click at [989, 483] on button "Maksāt" at bounding box center [958, 479] width 224 height 33
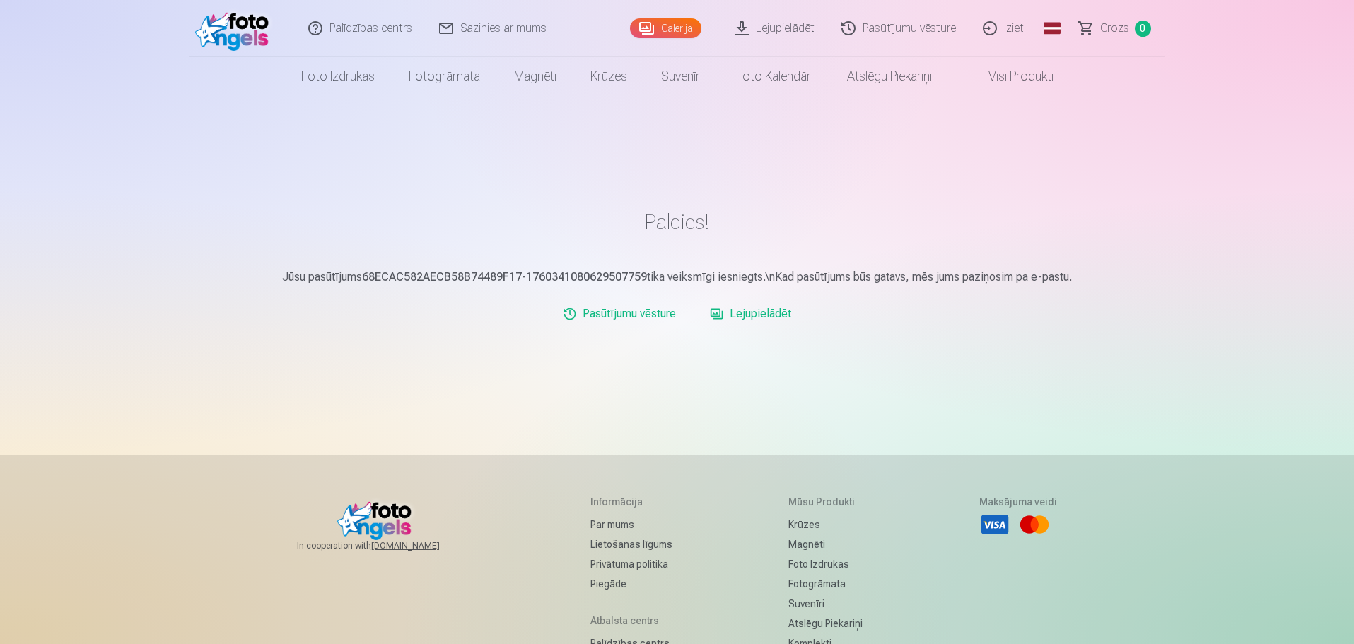
click at [746, 316] on link "Lejupielādēt" at bounding box center [750, 314] width 93 height 28
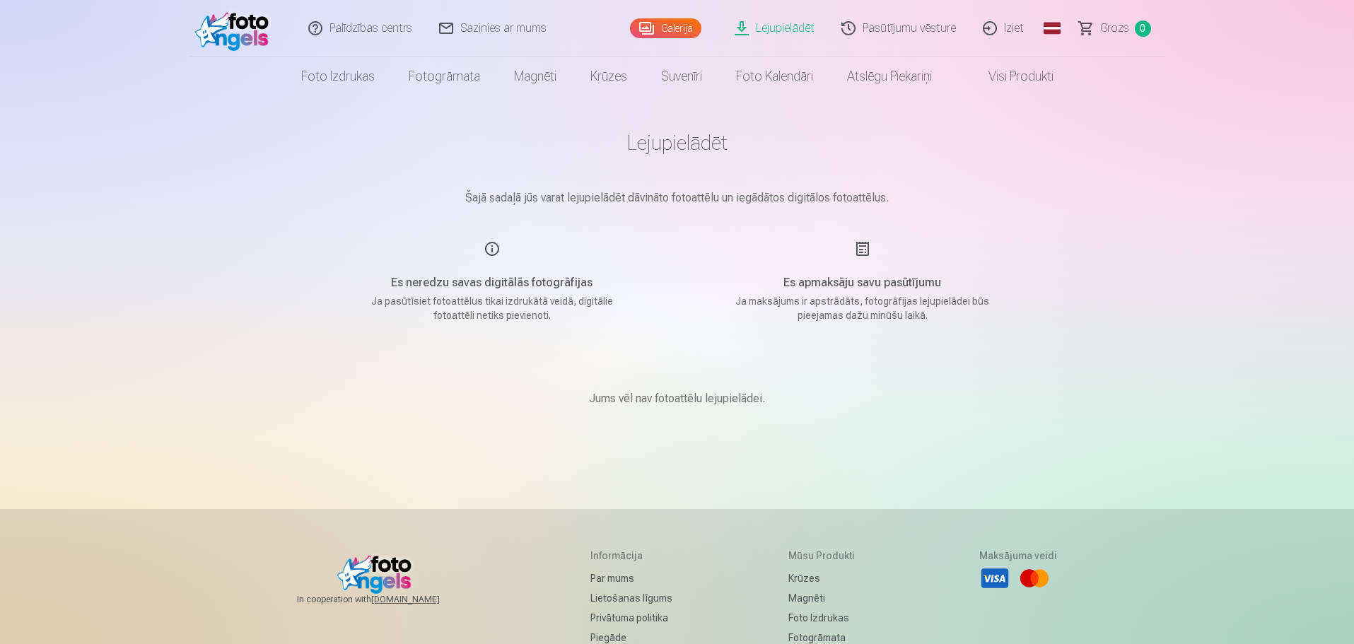
click at [938, 29] on link "Pasūtījumu vēsture" at bounding box center [899, 28] width 141 height 57
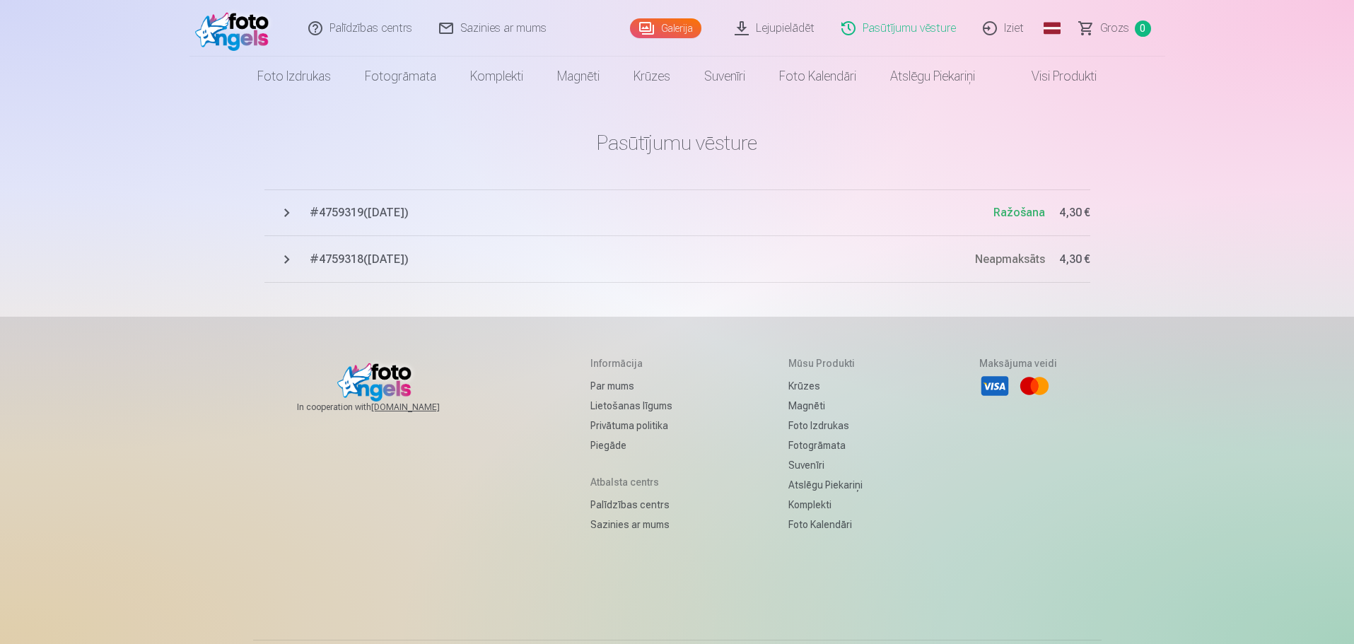
click at [285, 259] on button "# 4759318 ( 13.10.2025 ) Neapmaksāts 4,30 €" at bounding box center [677, 259] width 826 height 47
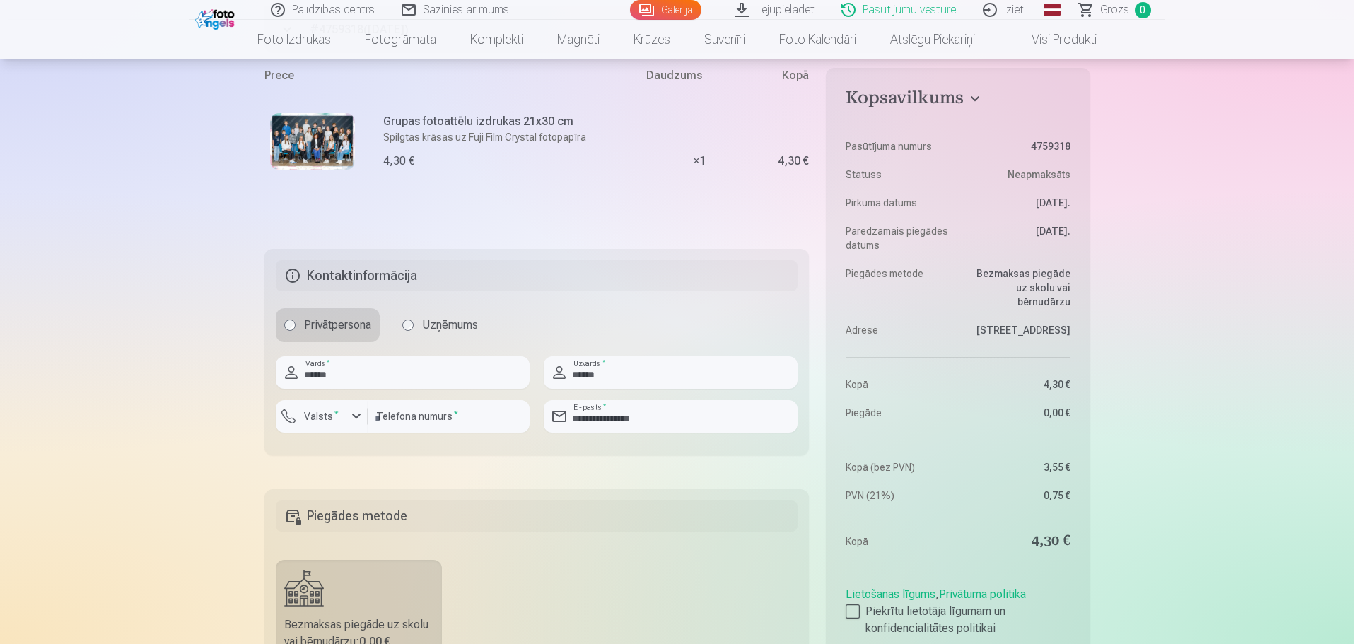
scroll to position [250, 0]
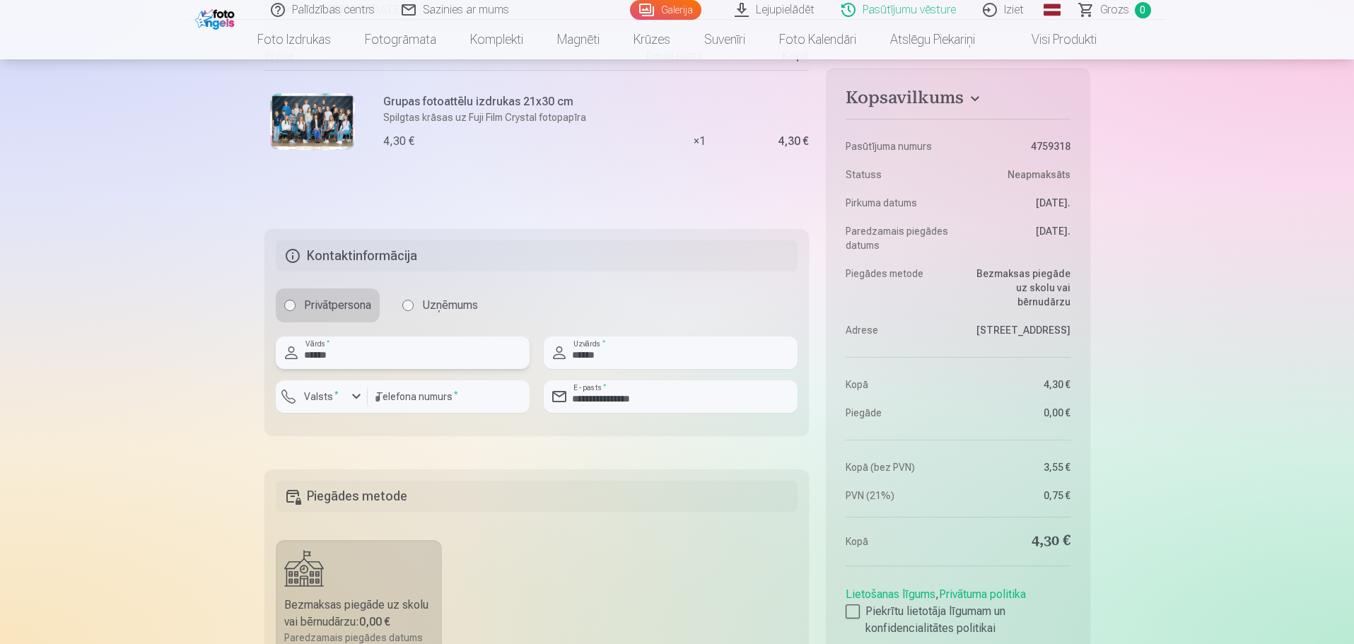
drag, startPoint x: 390, startPoint y: 359, endPoint x: 286, endPoint y: 360, distance: 103.2
click at [286, 360] on div "****** Vārds *" at bounding box center [403, 353] width 254 height 33
drag, startPoint x: 467, startPoint y: 403, endPoint x: 352, endPoint y: 407, distance: 114.6
click at [352, 407] on div "**********" at bounding box center [403, 402] width 254 height 44
drag, startPoint x: 626, startPoint y: 353, endPoint x: 561, endPoint y: 355, distance: 65.1
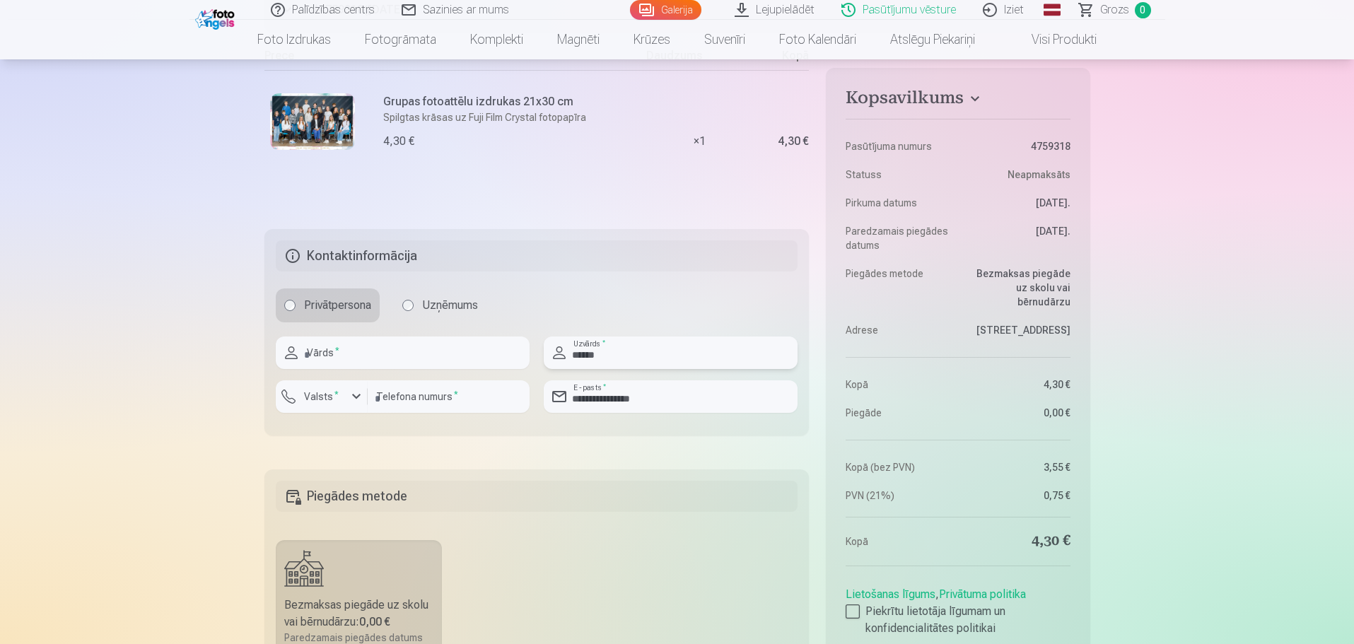
click at [570, 356] on input "******" at bounding box center [671, 353] width 254 height 33
drag, startPoint x: 676, startPoint y: 396, endPoint x: 569, endPoint y: 393, distance: 106.8
click at [569, 393] on input "**********" at bounding box center [671, 396] width 254 height 33
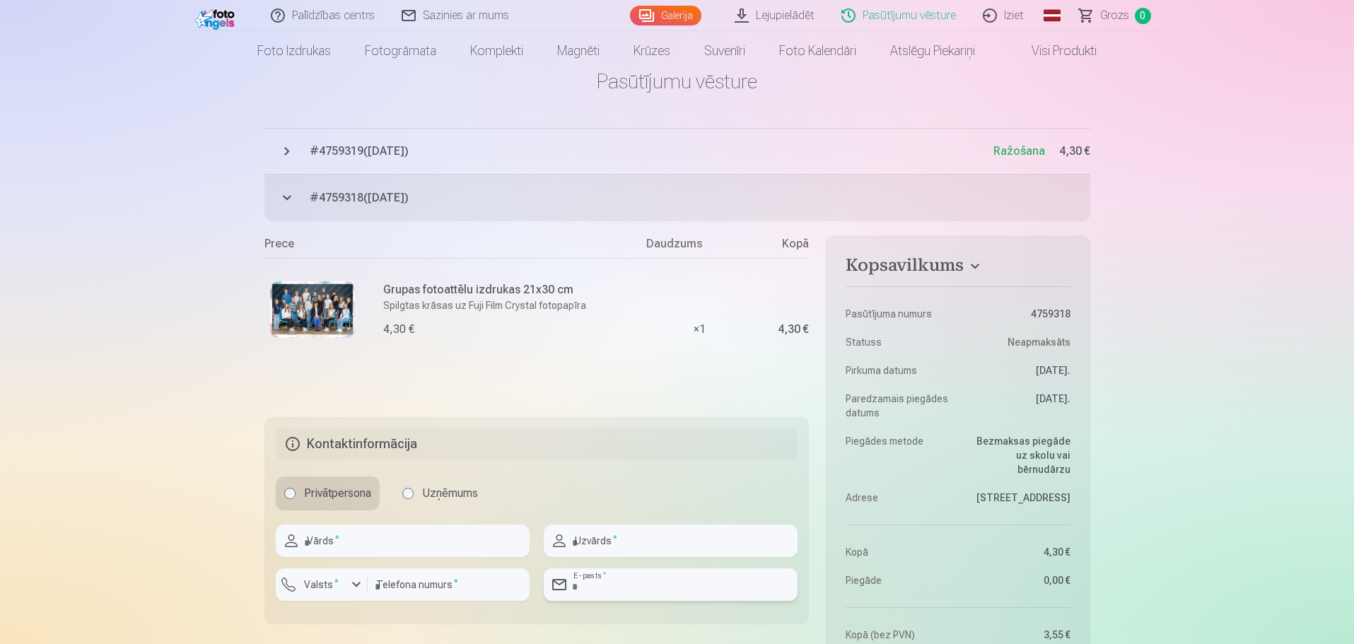
scroll to position [0, 0]
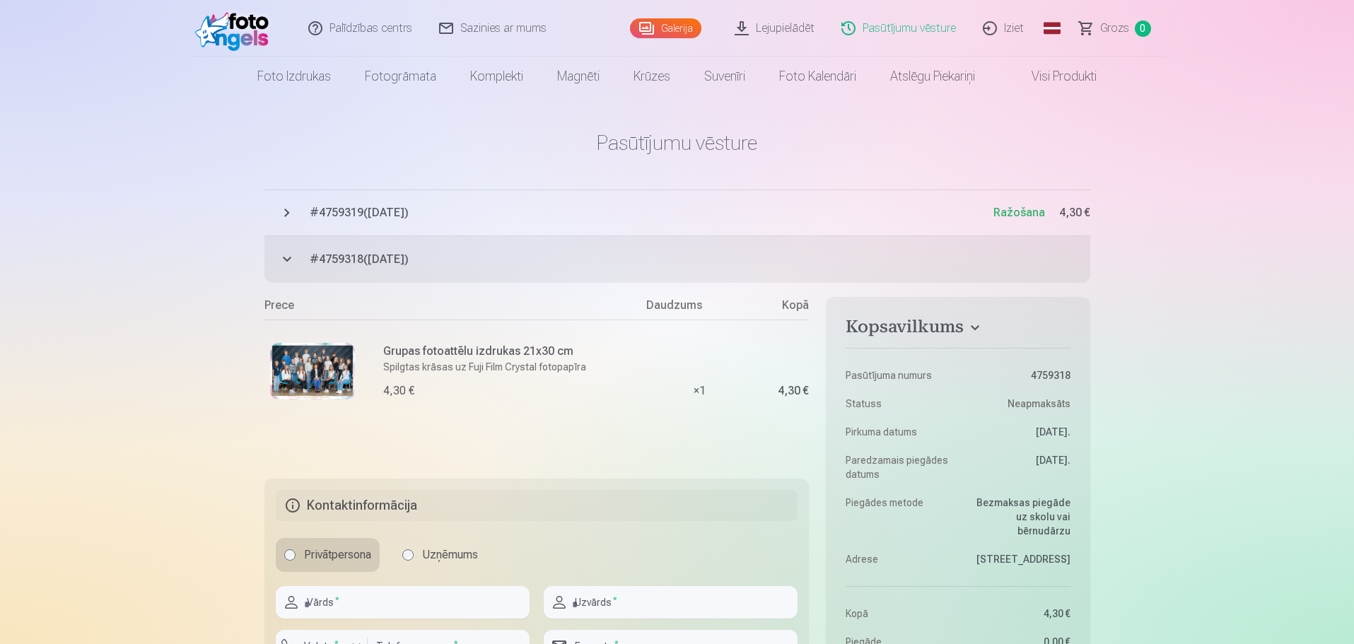
click at [479, 206] on span "# 4759319 ( 13.10.2025 )" at bounding box center [652, 212] width 684 height 17
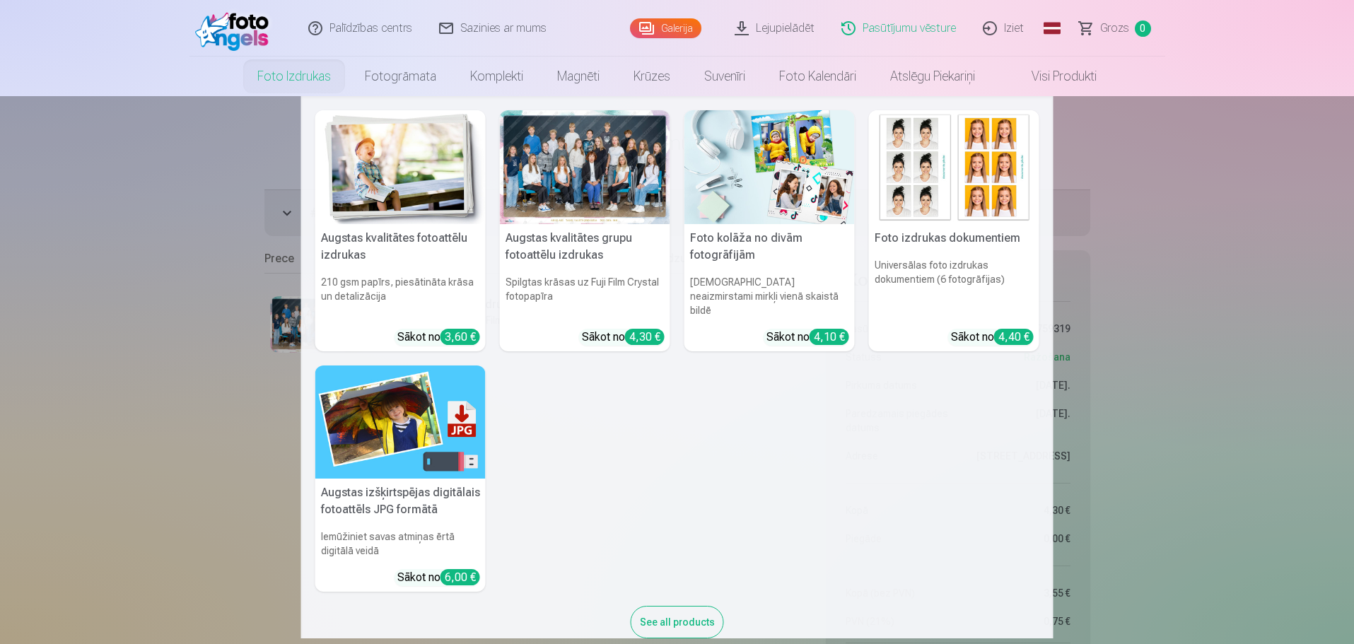
drag, startPoint x: 291, startPoint y: 76, endPoint x: 294, endPoint y: 86, distance: 10.5
click at [291, 76] on link "Foto izdrukas" at bounding box center [293, 77] width 107 height 40
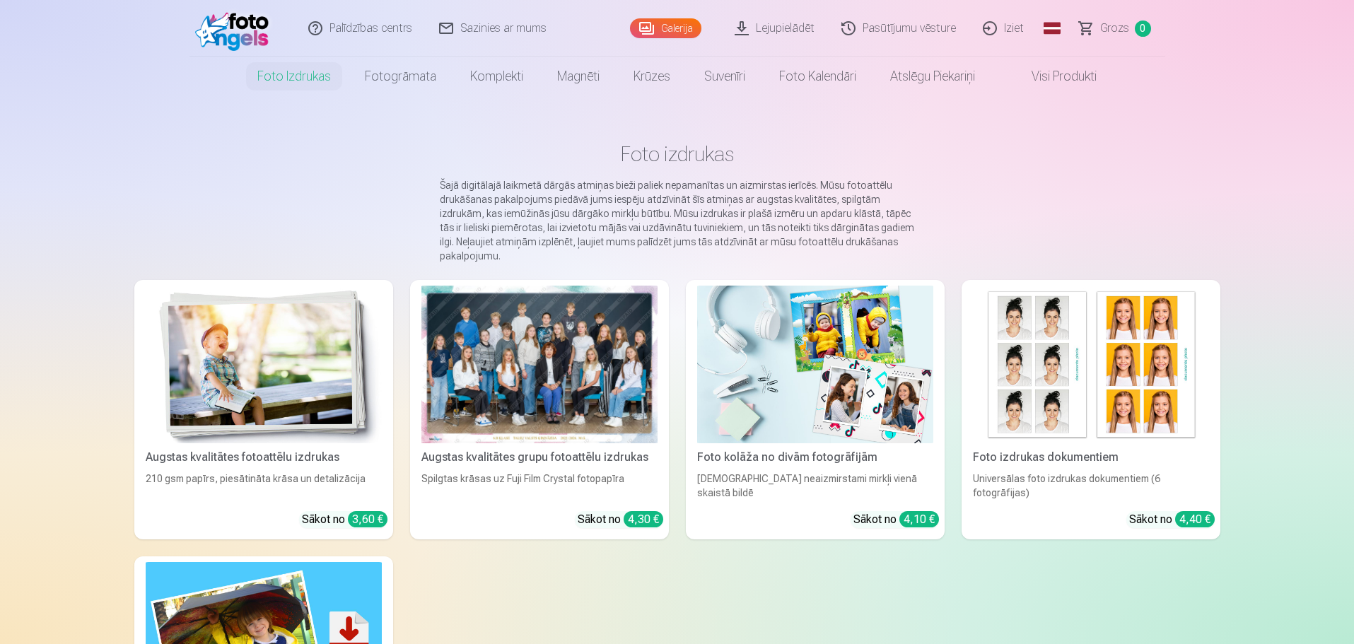
click at [682, 28] on link "Galerija" at bounding box center [665, 28] width 71 height 20
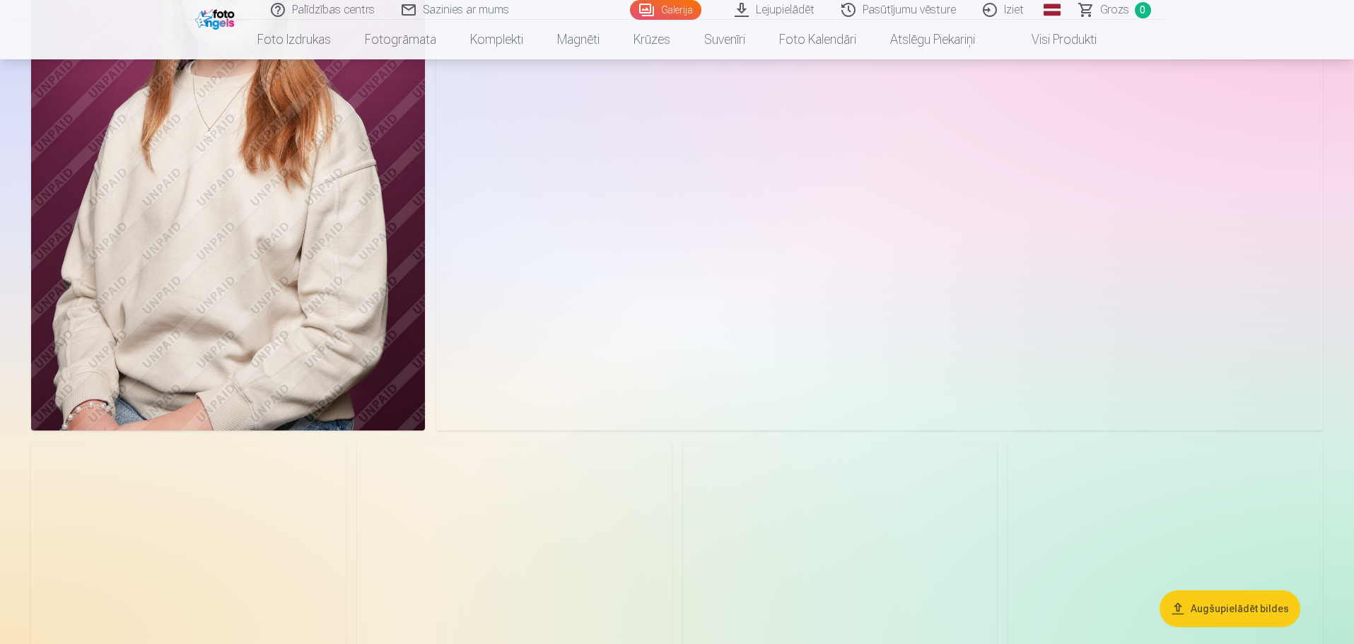
scroll to position [707, 0]
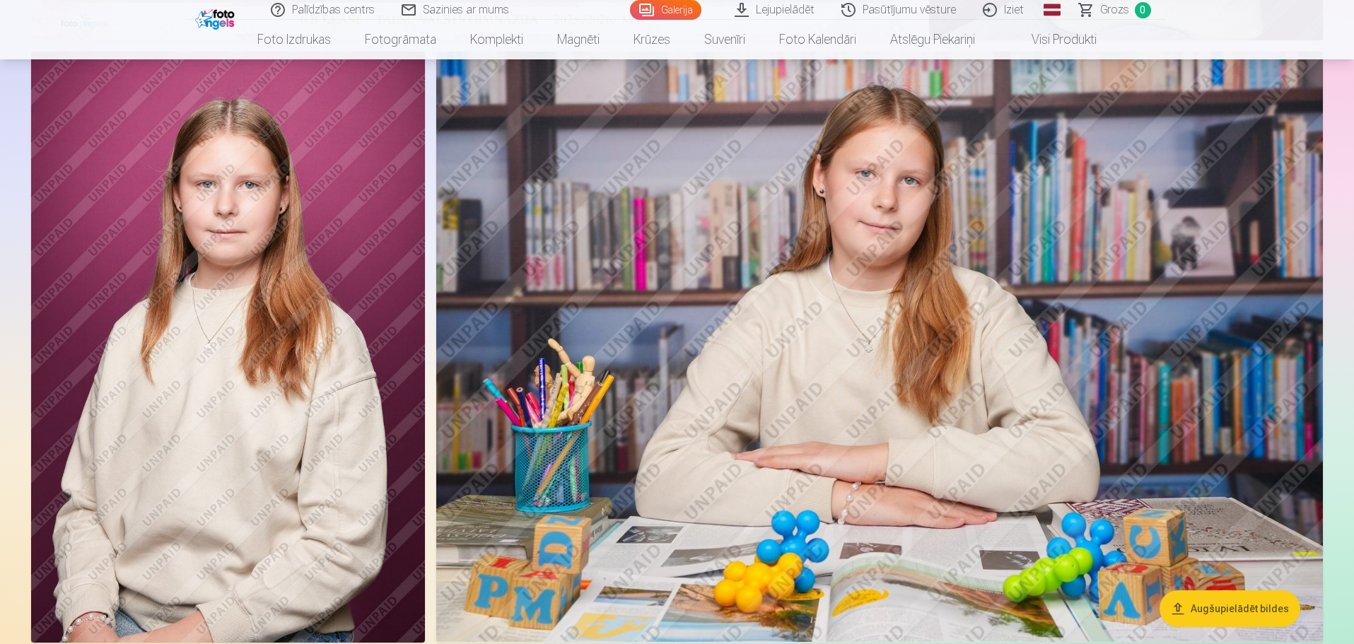
click at [339, 411] on img at bounding box center [228, 347] width 394 height 591
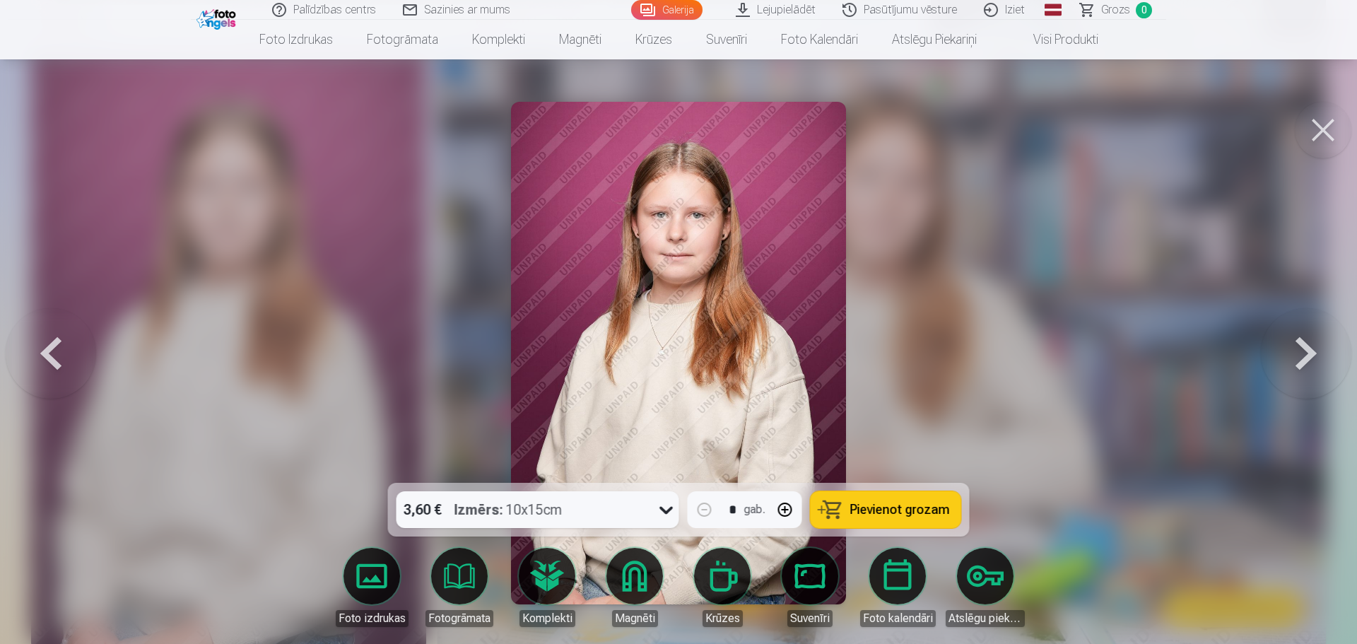
click at [1317, 138] on button at bounding box center [1323, 130] width 57 height 57
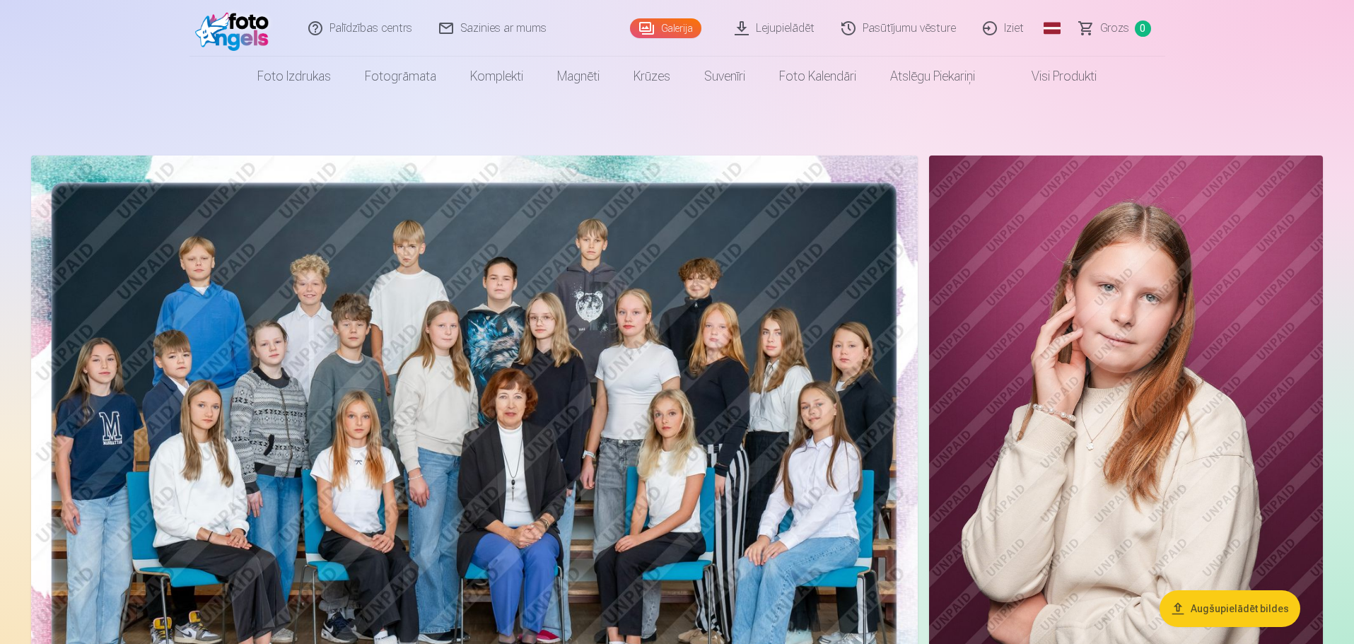
click at [904, 25] on link "Pasūtījumu vēsture" at bounding box center [899, 28] width 141 height 57
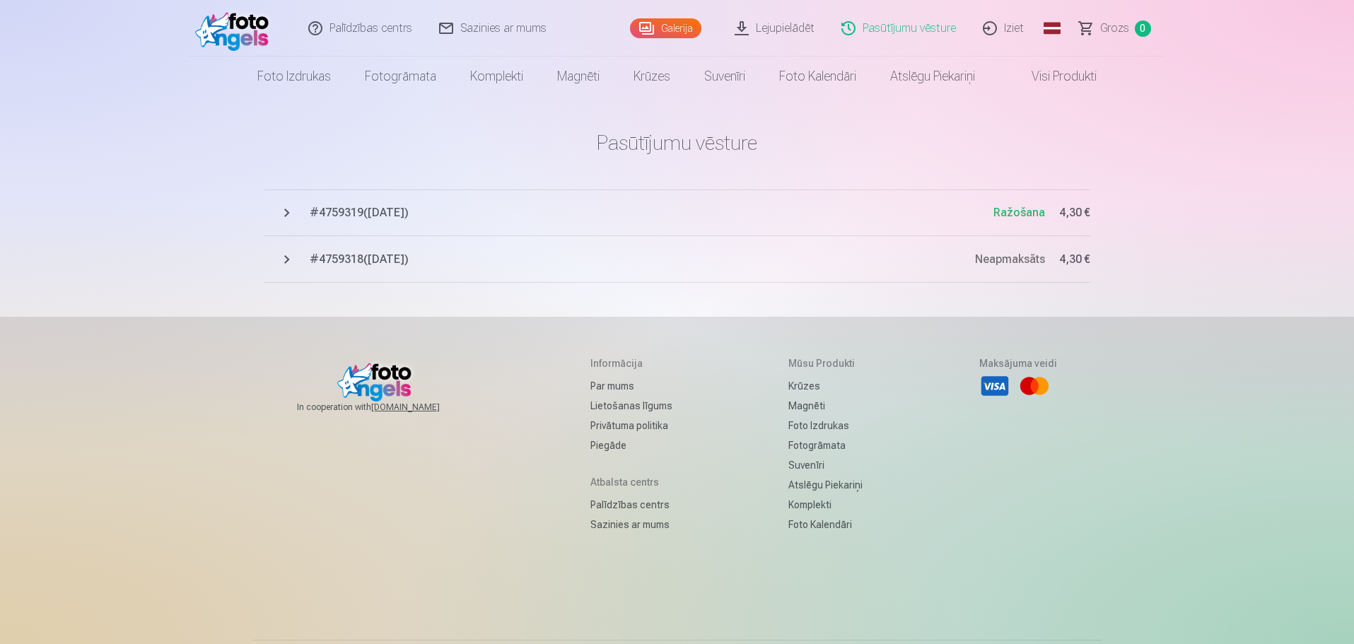
drag, startPoint x: 1011, startPoint y: 262, endPoint x: 741, endPoint y: 257, distance: 270.1
click at [756, 262] on span "# 4759318 ( [DATE] )" at bounding box center [642, 259] width 665 height 17
